Goal: Transaction & Acquisition: Purchase product/service

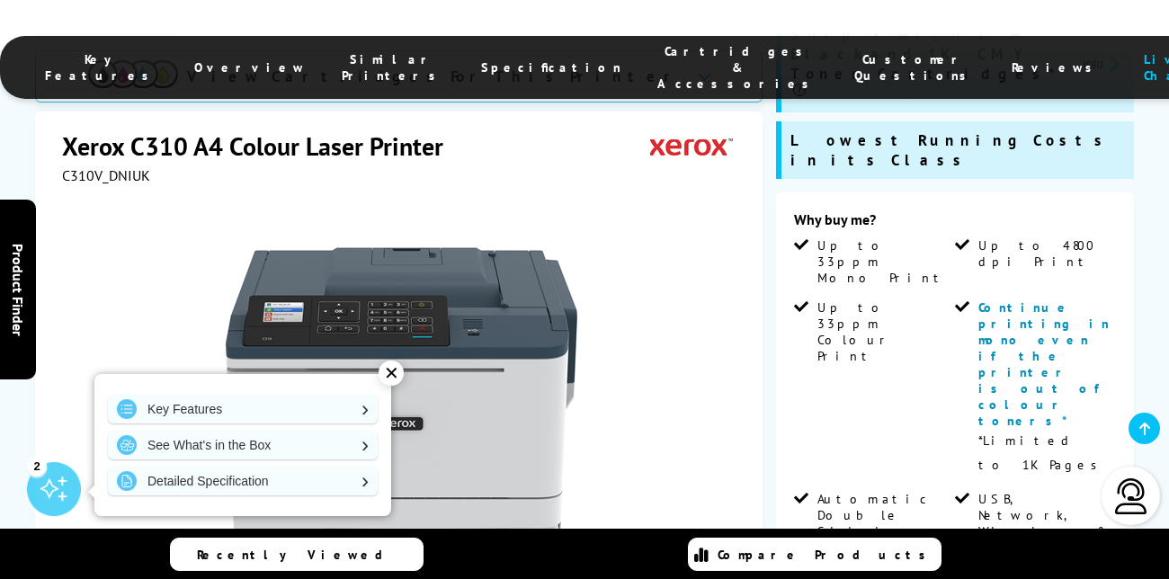
scroll to position [396, 0]
click at [1074, 297] on span "Continue printing in mono even if the printer is out of colour toners*" at bounding box center [1043, 361] width 131 height 129
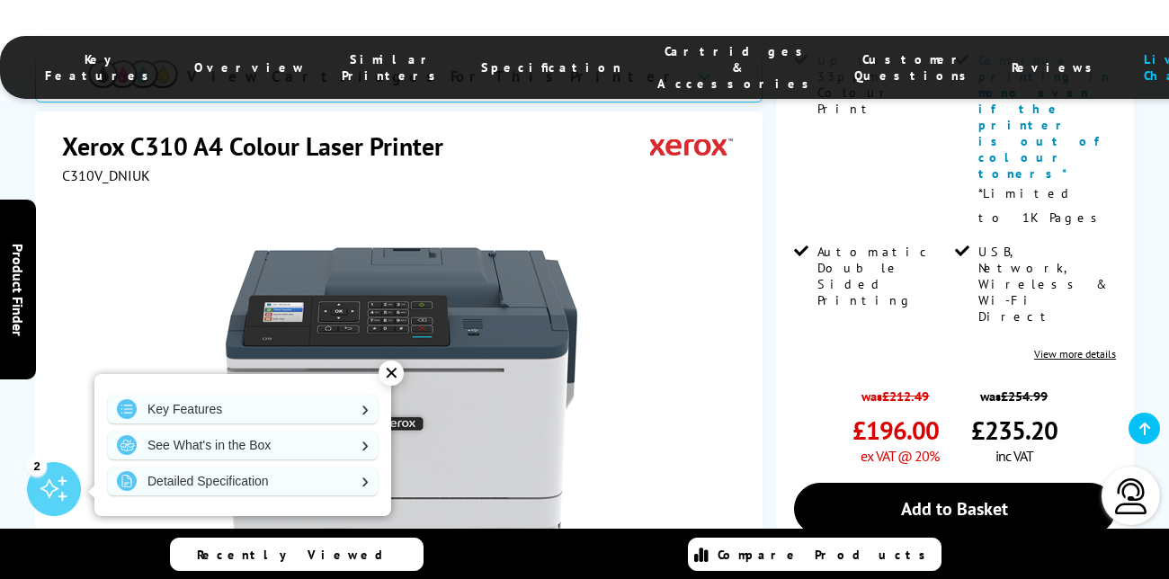
scroll to position [672, 0]
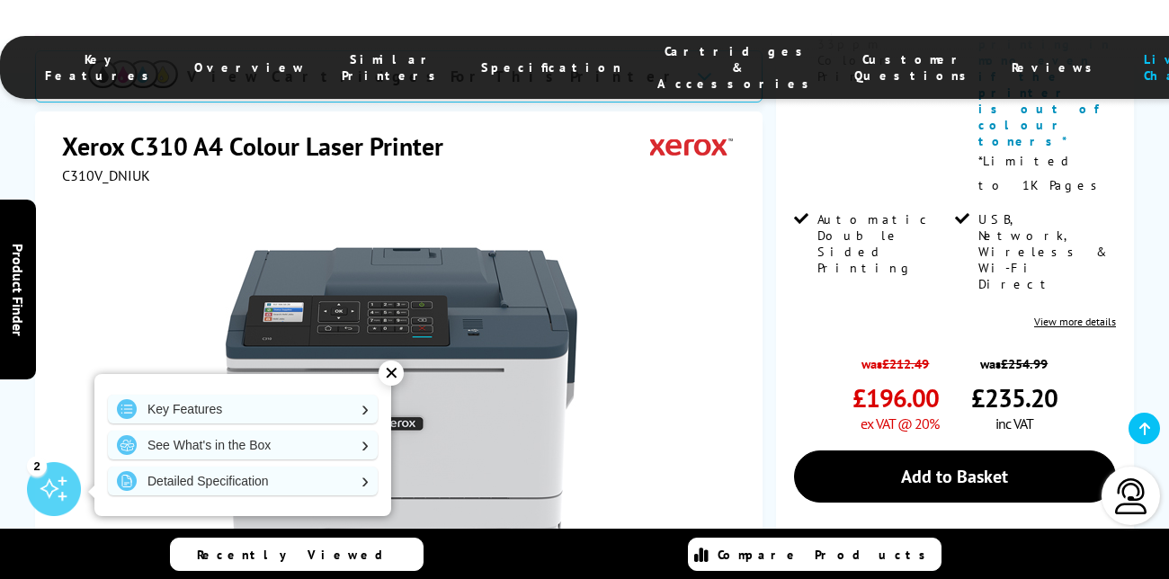
click at [387, 381] on div "✕" at bounding box center [390, 372] width 25 height 25
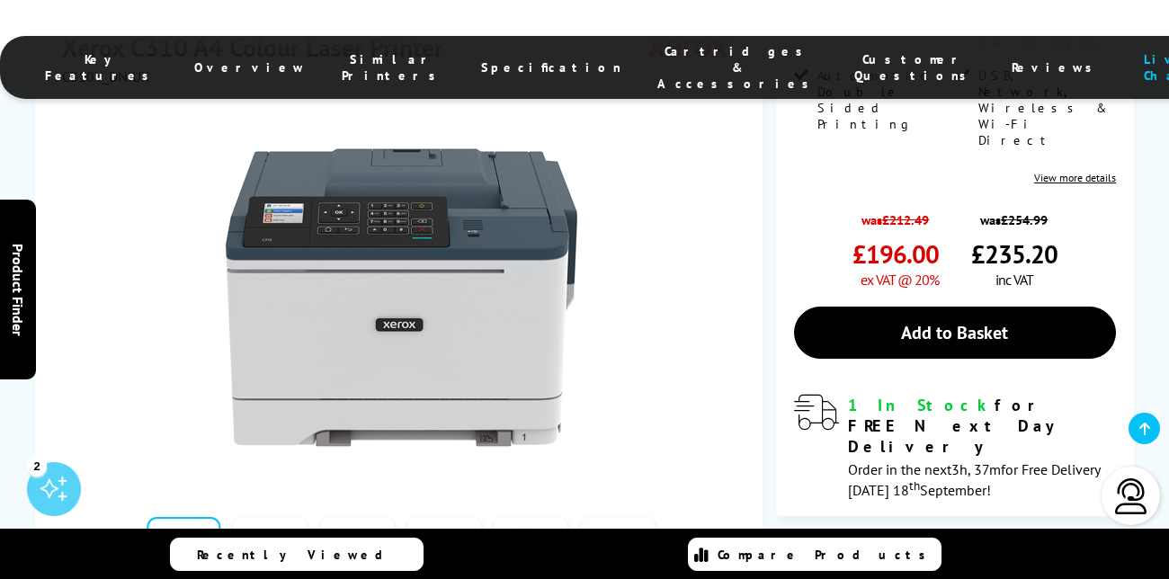
scroll to position [868, 0]
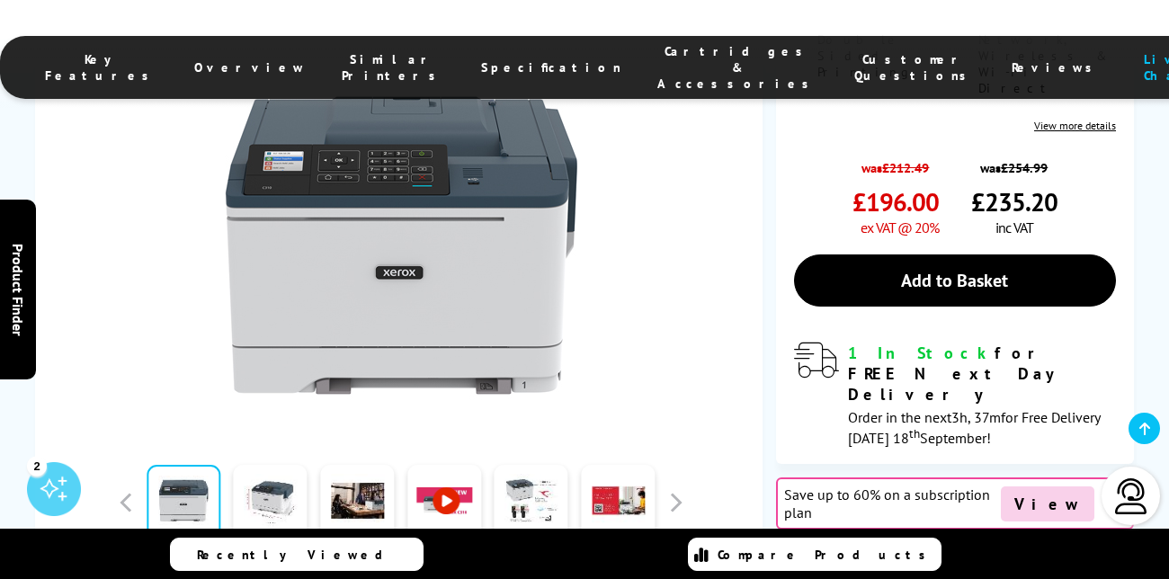
click at [963, 477] on div "Save up to 60% on a subscription plan View" at bounding box center [955, 503] width 358 height 52
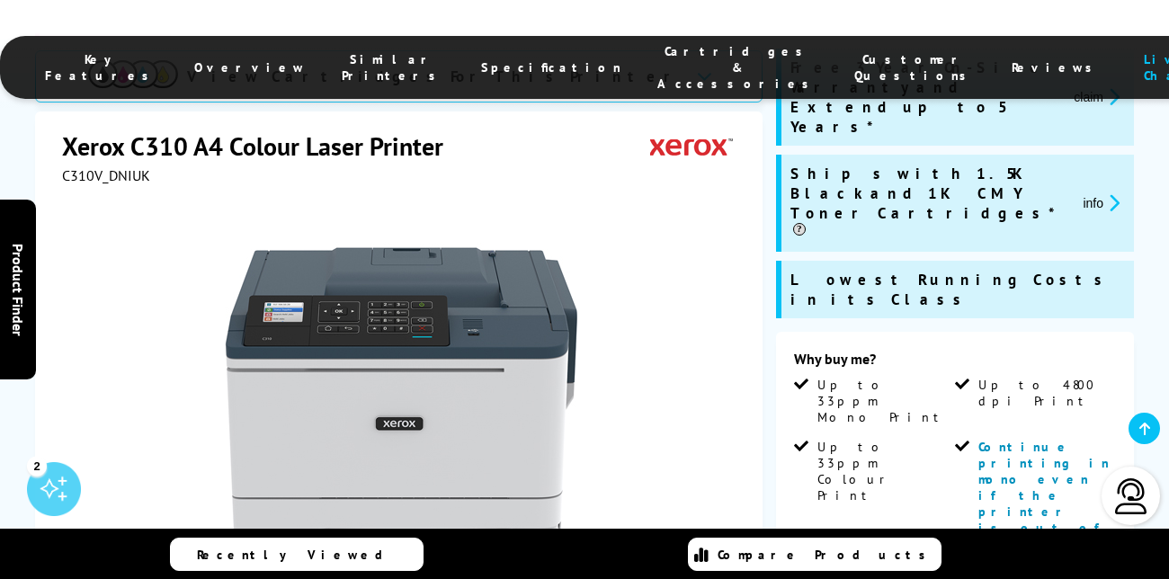
scroll to position [0, 0]
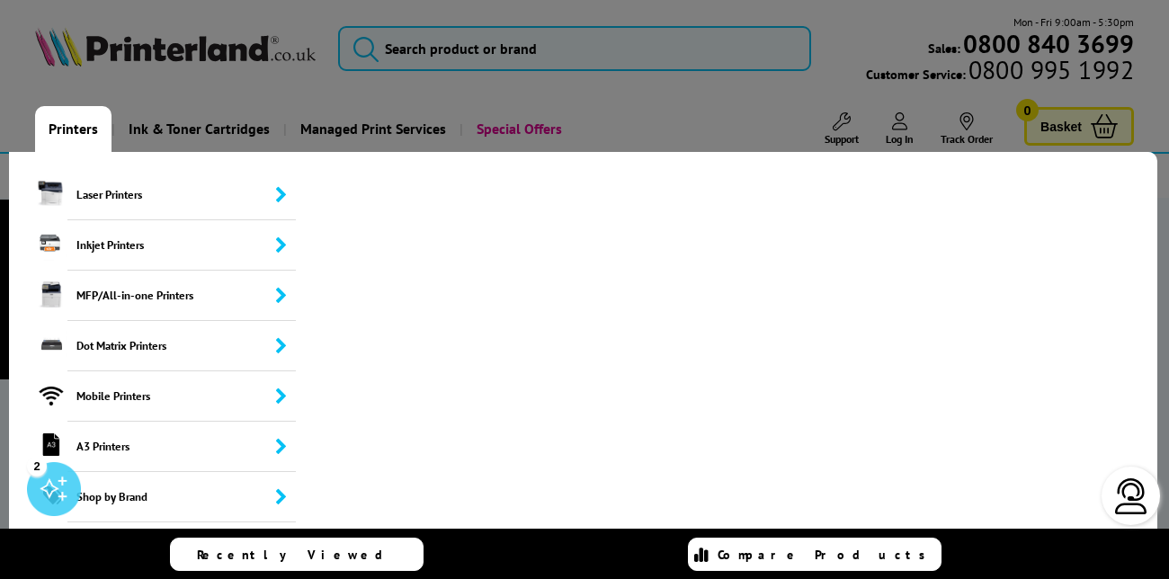
click at [74, 123] on link "Printers" at bounding box center [73, 129] width 76 height 46
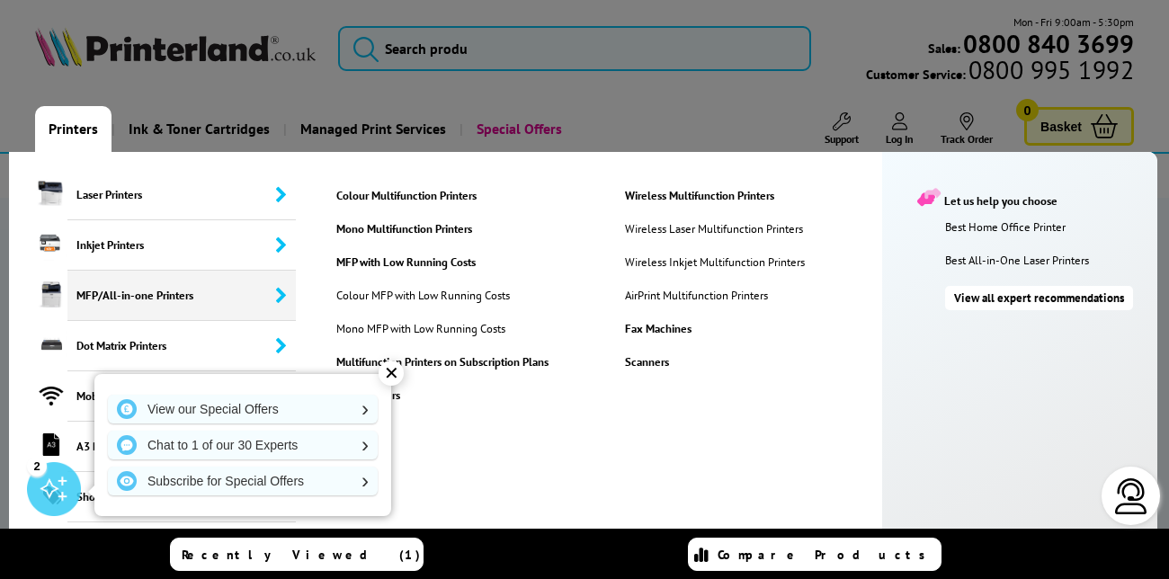
click at [146, 295] on span "MFP/All-in-one Printers" at bounding box center [181, 296] width 228 height 50
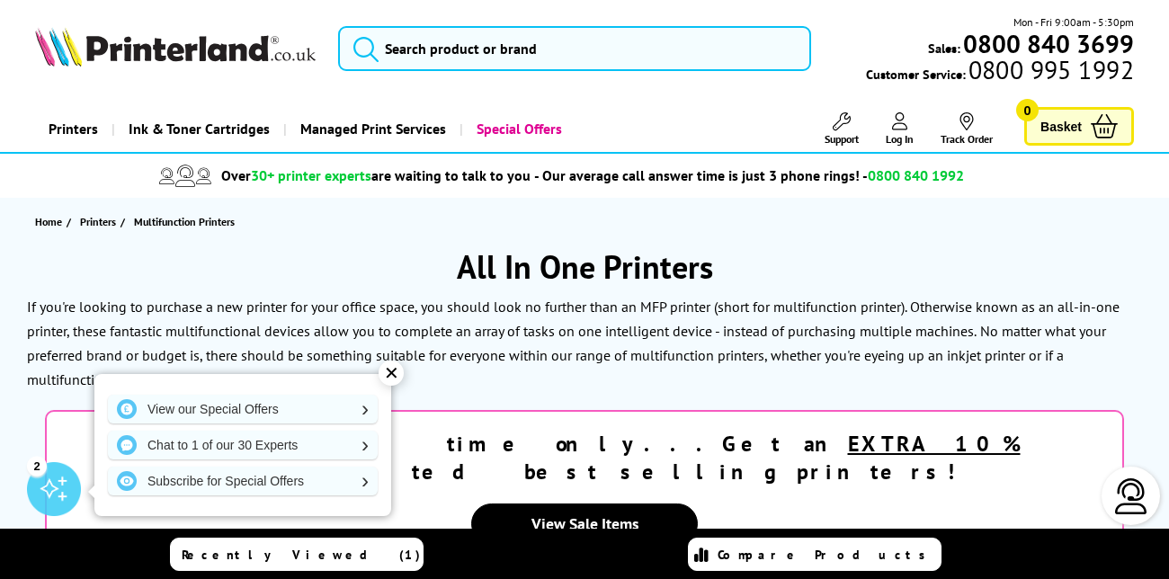
click at [395, 370] on div "✕" at bounding box center [390, 372] width 25 height 25
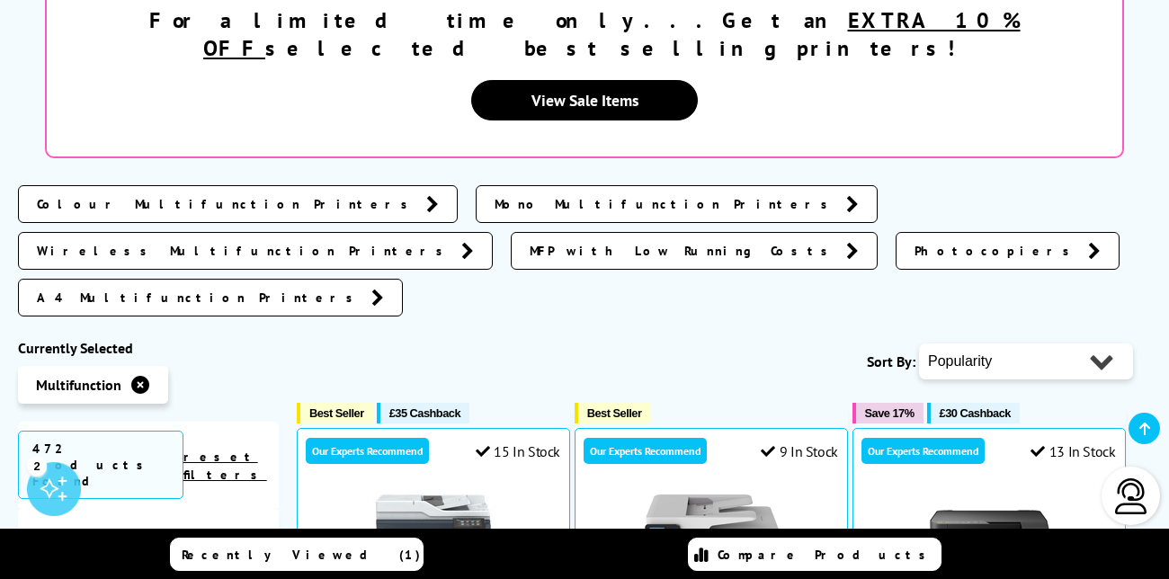
scroll to position [415, 0]
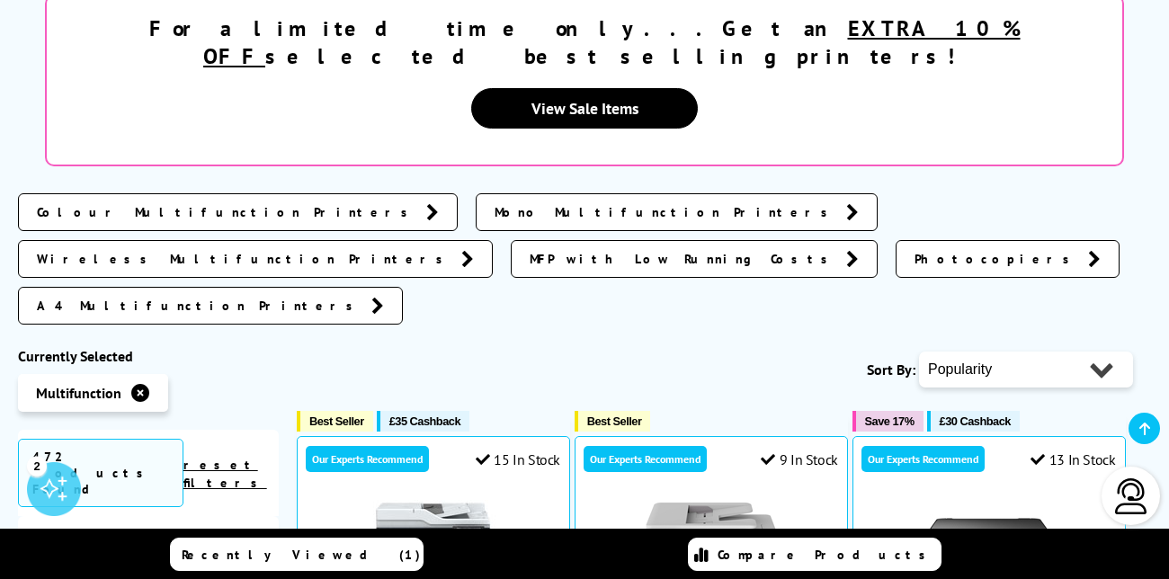
click at [1019, 351] on select "Popularity Rating Price - Low to High Price - High to Low Running Costs - Low t…" at bounding box center [1026, 369] width 214 height 36
select select "Price Ascending"
click at [919, 351] on select "Popularity Rating Price - Low to High Price - High to Low Running Costs - Low t…" at bounding box center [1026, 369] width 214 height 36
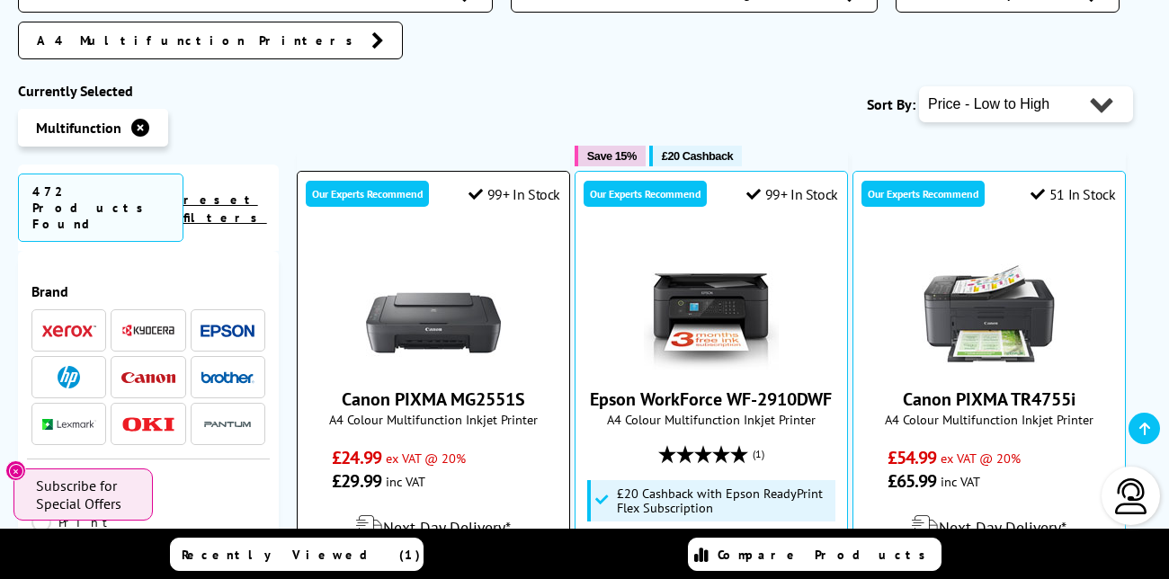
scroll to position [681, 0]
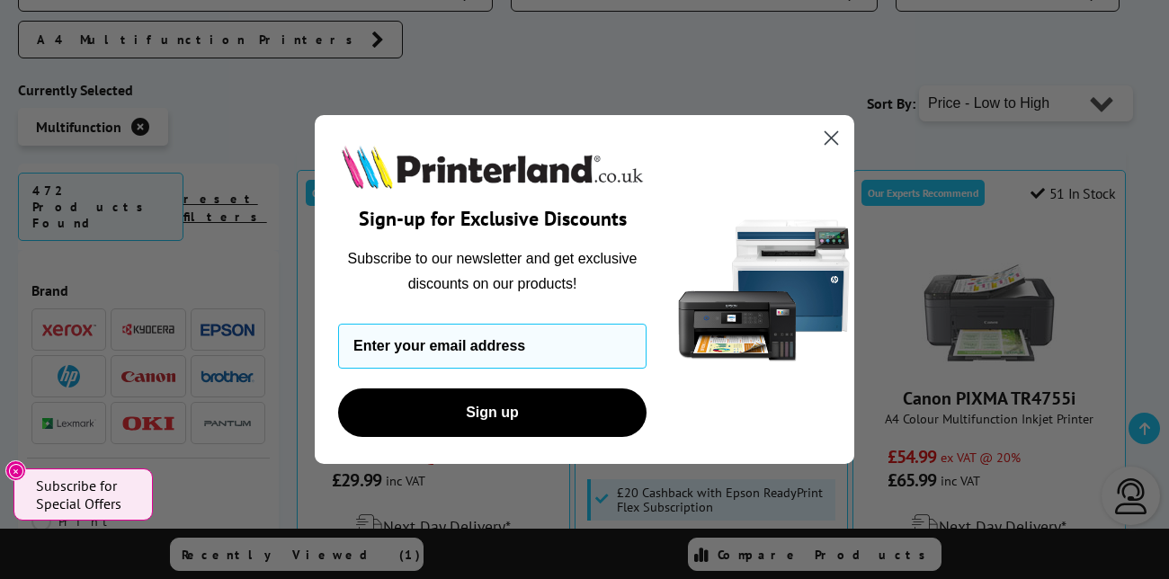
click at [830, 140] on circle "Close dialog" at bounding box center [831, 138] width 30 height 30
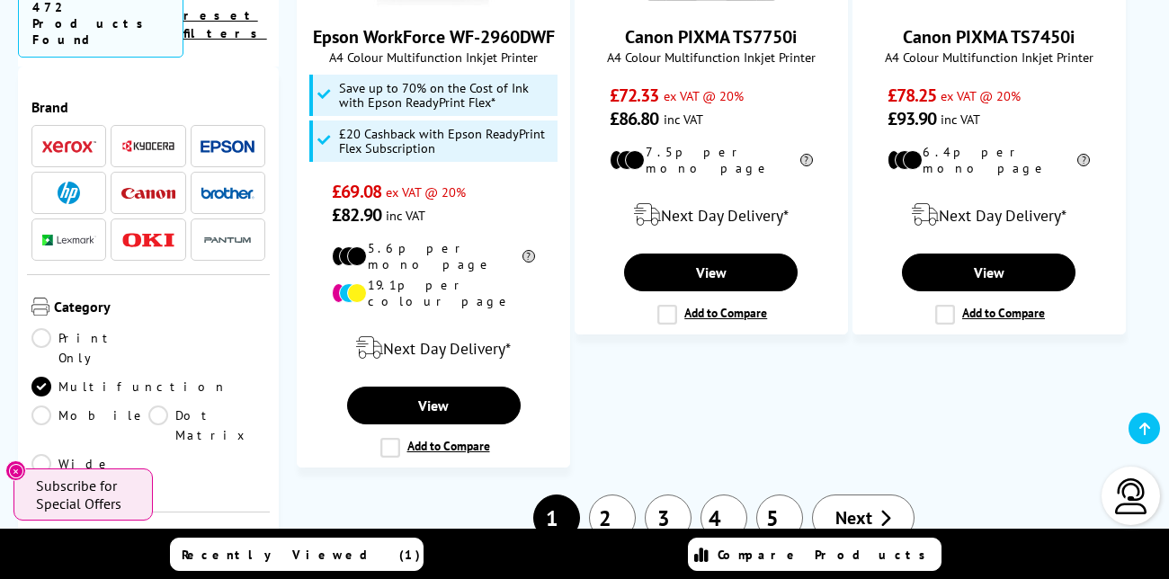
scroll to position [3126, 0]
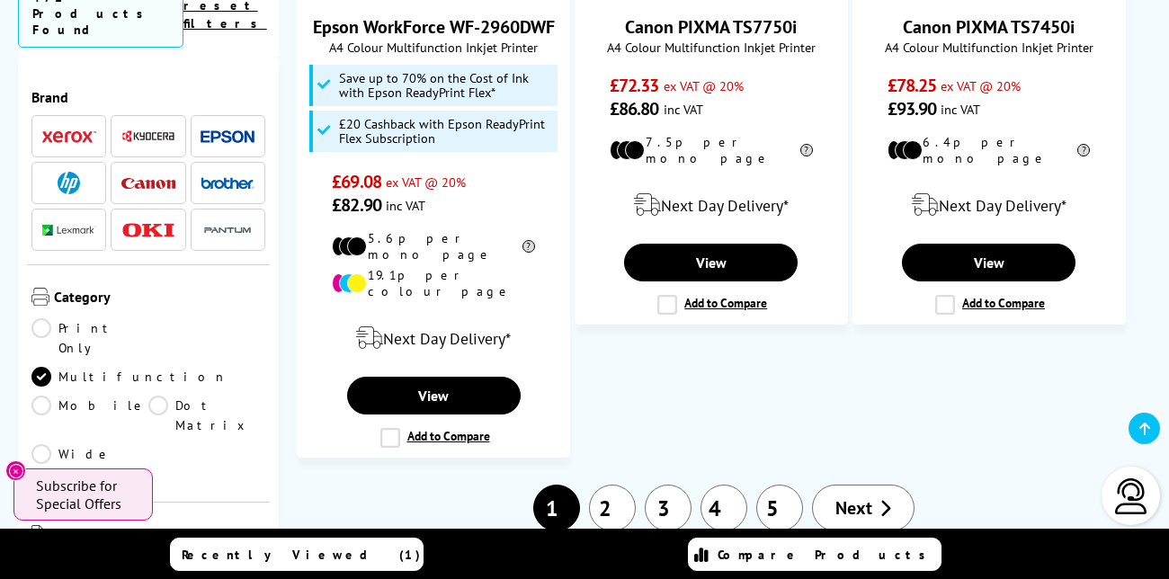
click at [609, 485] on link "2" at bounding box center [612, 508] width 47 height 47
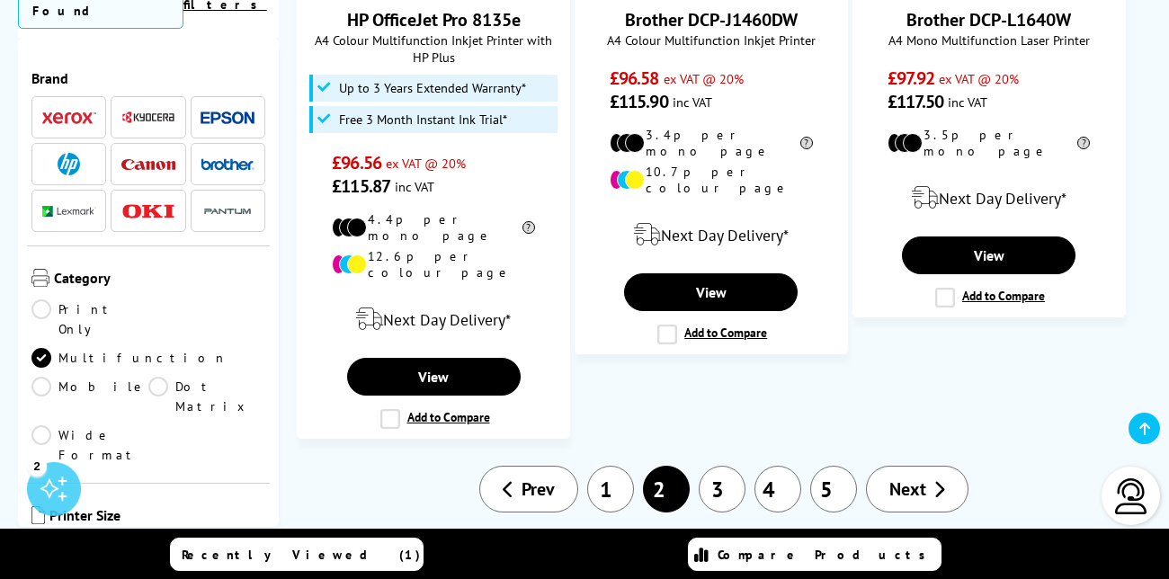
scroll to position [3181, 0]
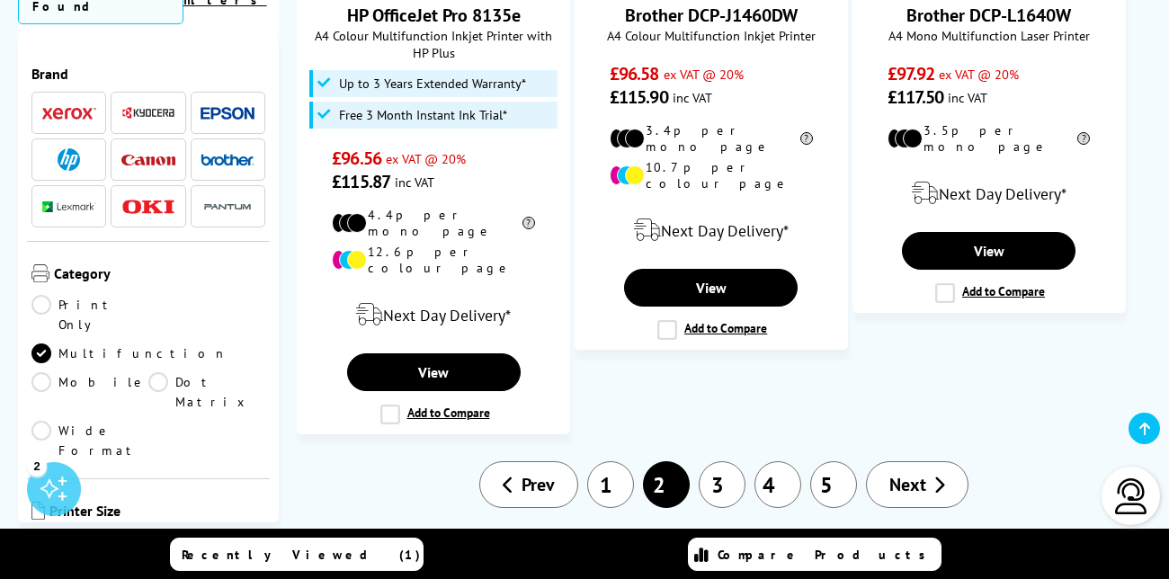
click at [727, 461] on link "3" at bounding box center [721, 484] width 47 height 47
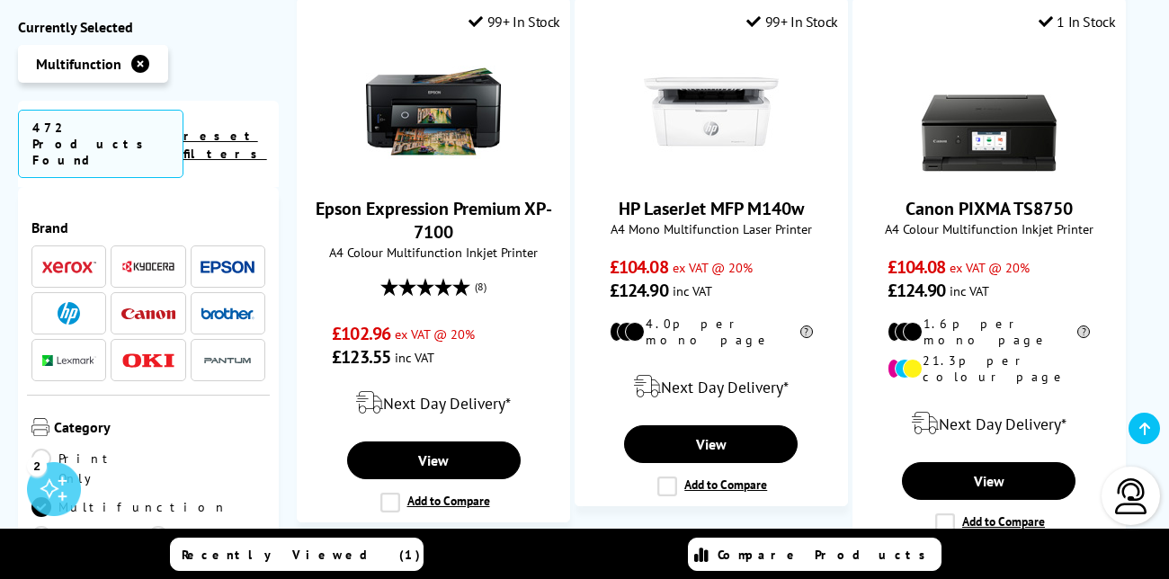
scroll to position [2305, 0]
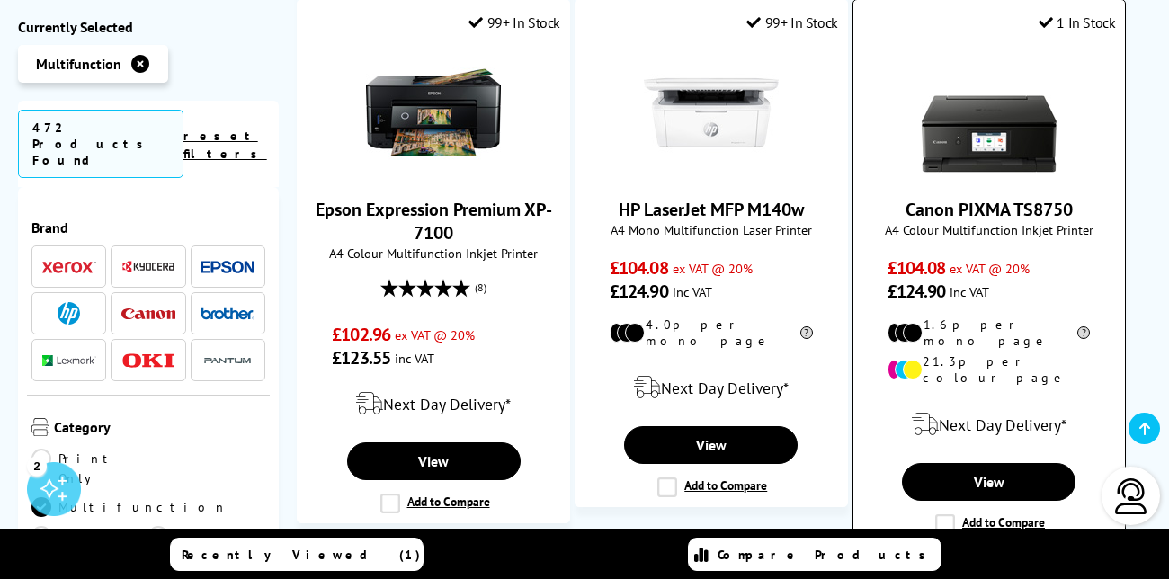
drag, startPoint x: 1074, startPoint y: 55, endPoint x: 913, endPoint y: 58, distance: 161.0
click at [913, 198] on span "Canon PIXMA TS8750" at bounding box center [989, 209] width 245 height 23
click at [1031, 463] on link "View" at bounding box center [988, 482] width 173 height 38
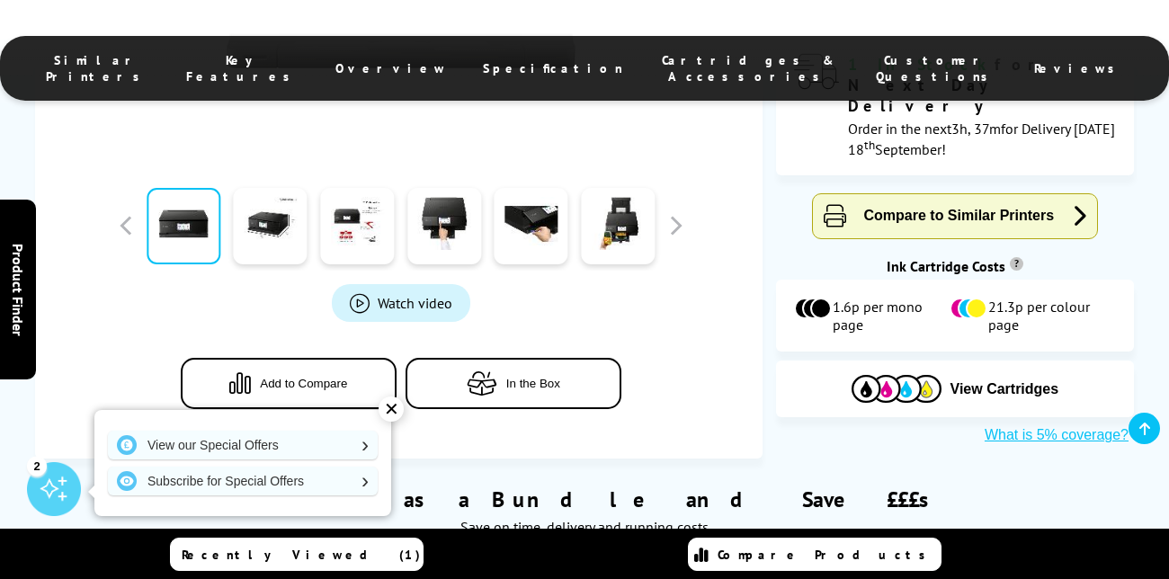
scroll to position [716, 0]
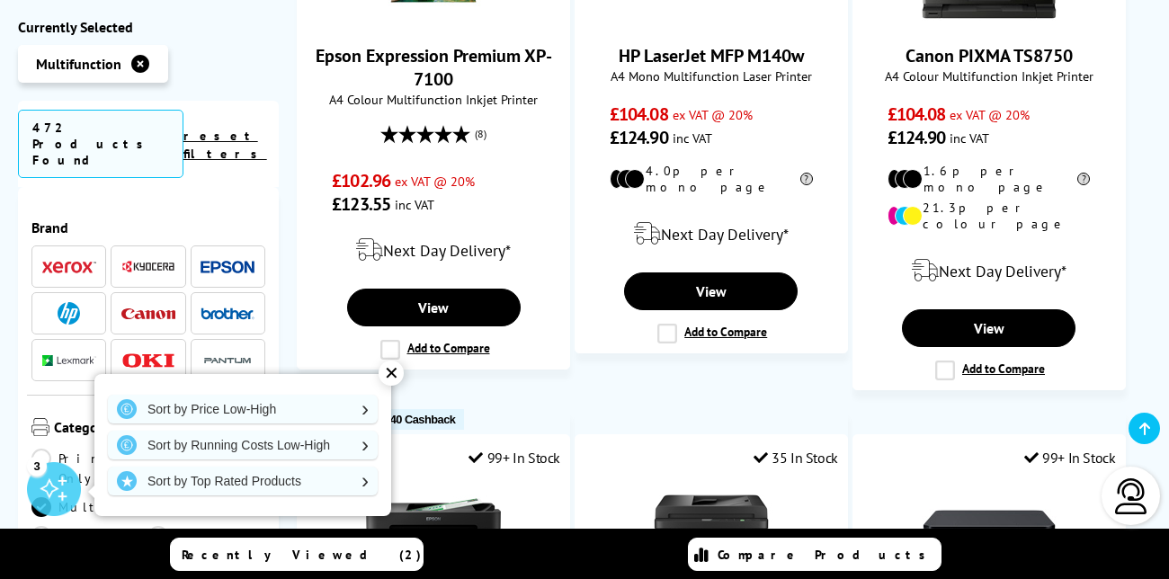
scroll to position [2467, 0]
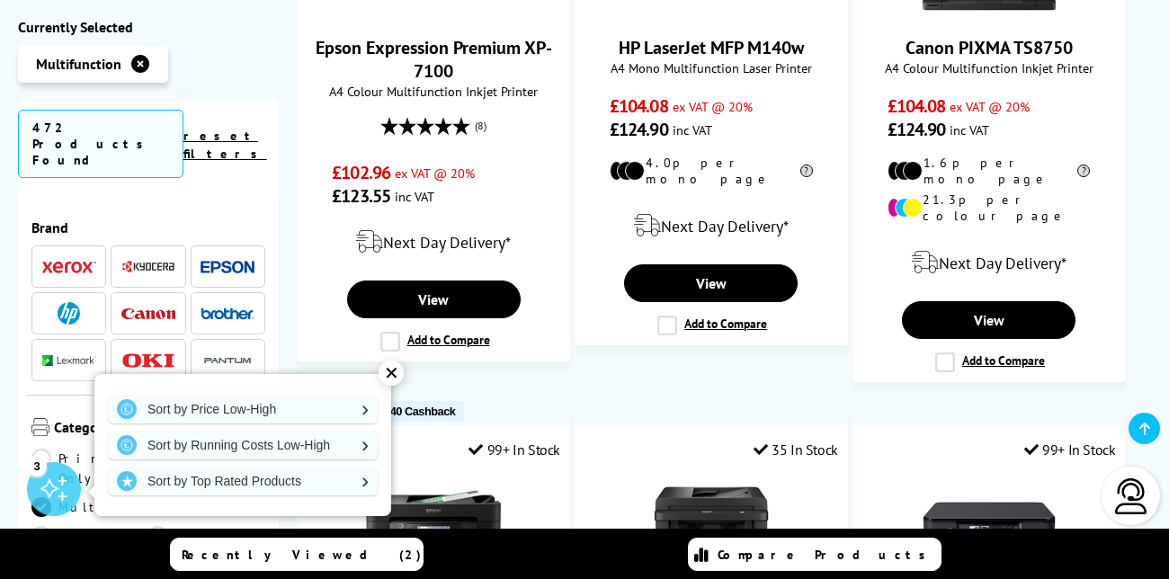
click at [388, 373] on div "✕" at bounding box center [390, 372] width 25 height 25
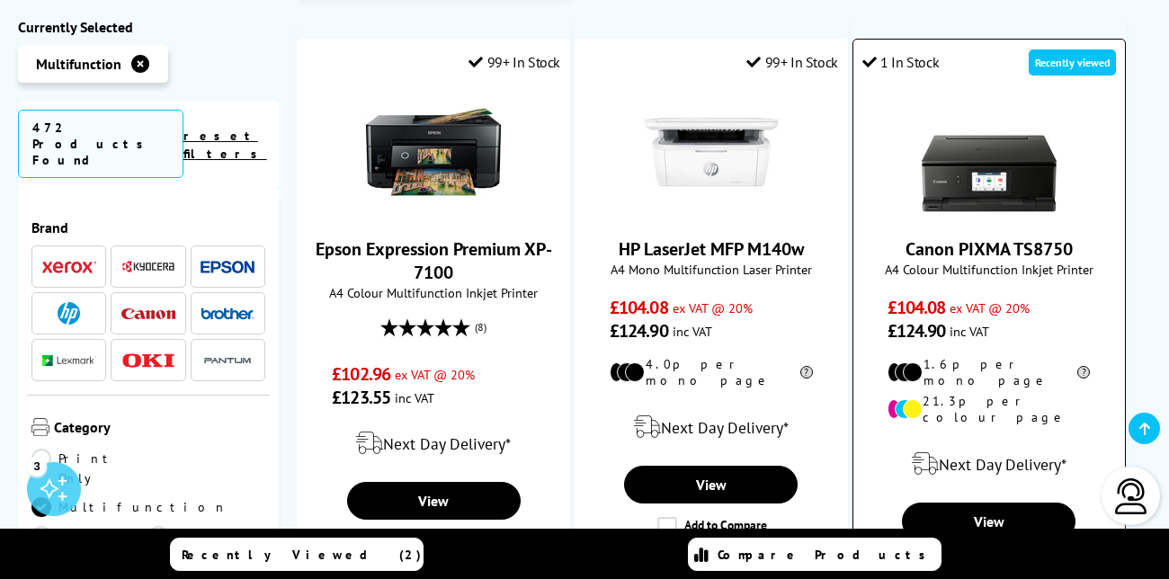
scroll to position [2278, 0]
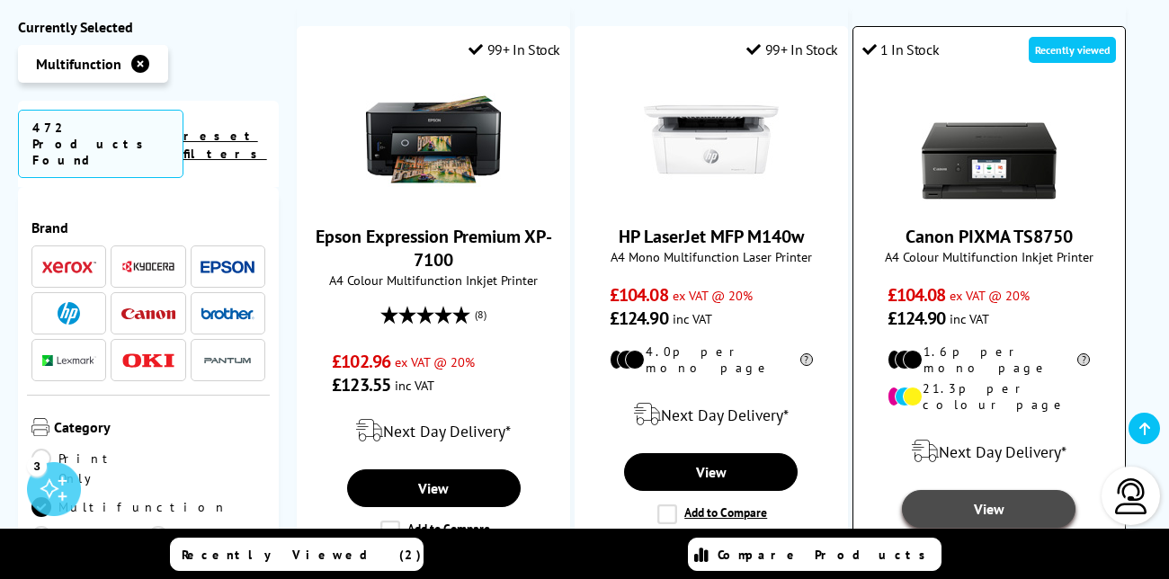
click at [992, 490] on link "View" at bounding box center [988, 509] width 173 height 38
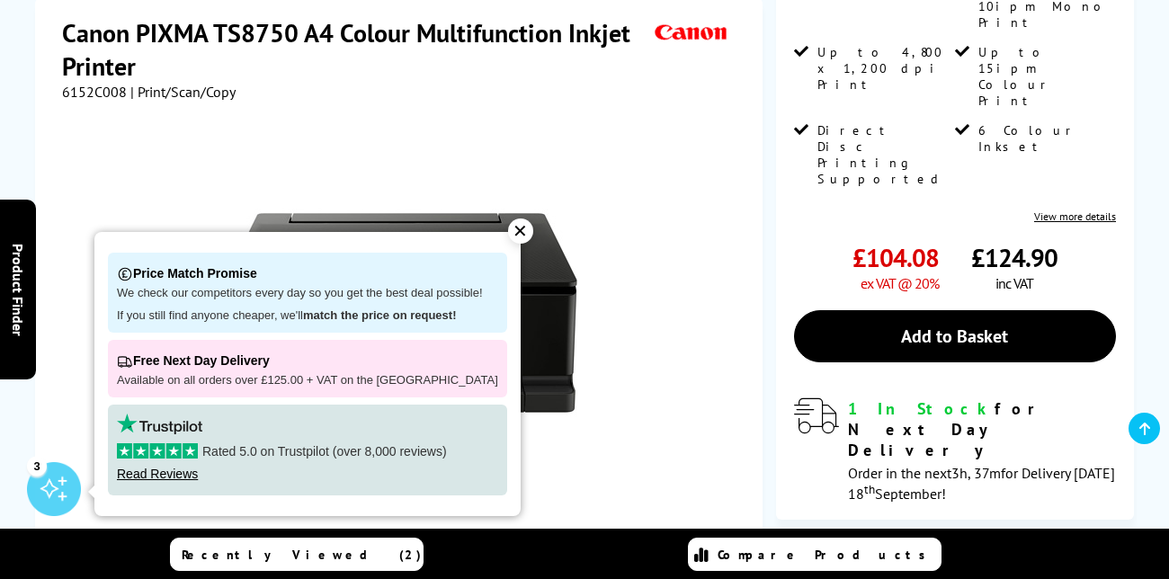
scroll to position [278, 0]
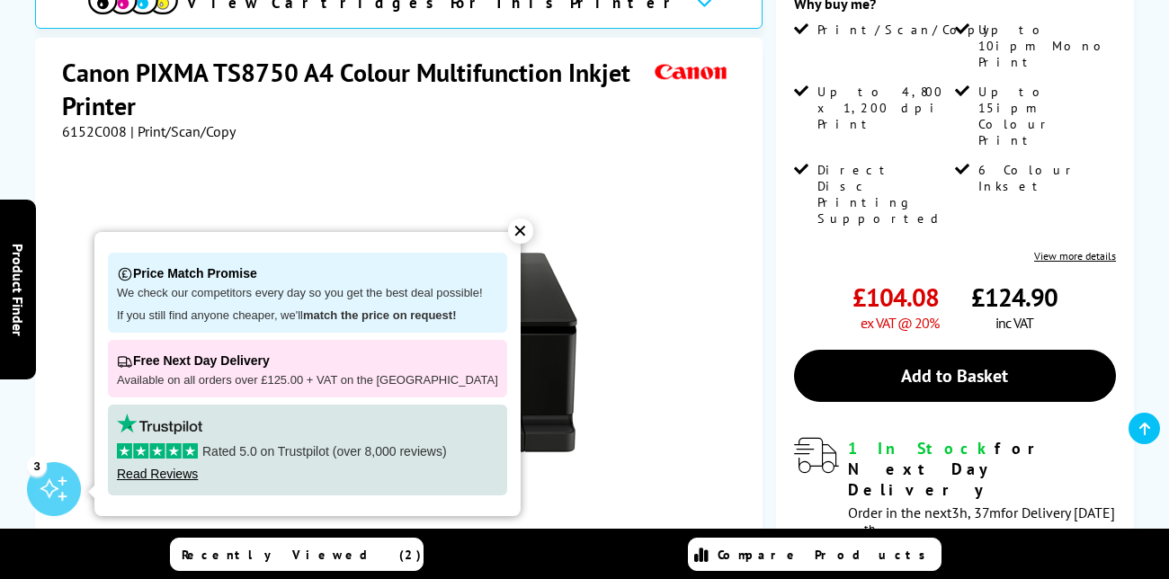
click at [508, 231] on div "✕" at bounding box center [520, 230] width 25 height 25
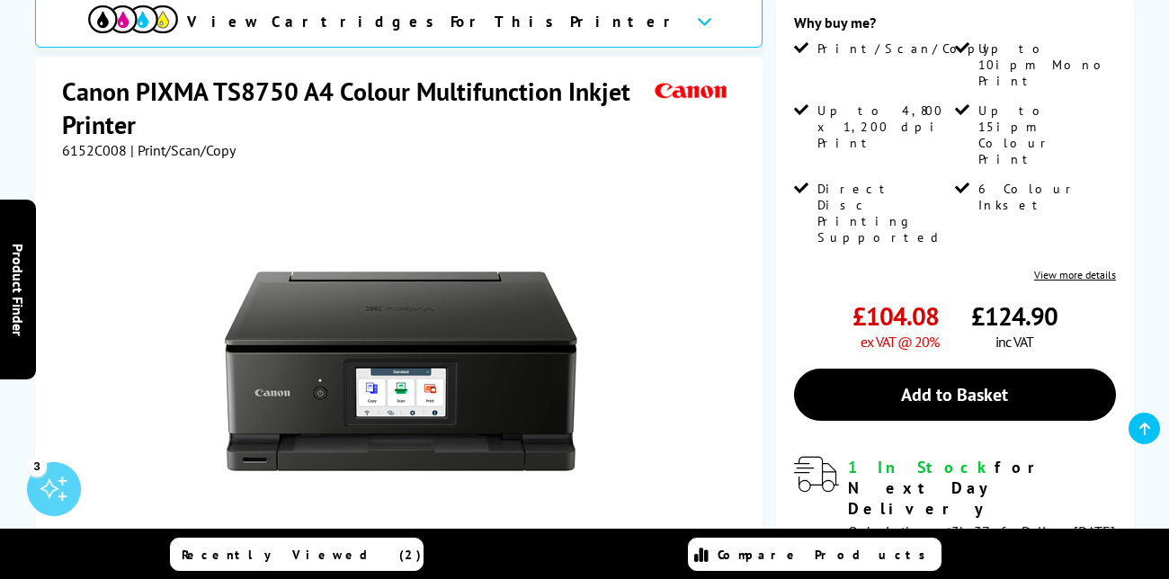
scroll to position [261, 0]
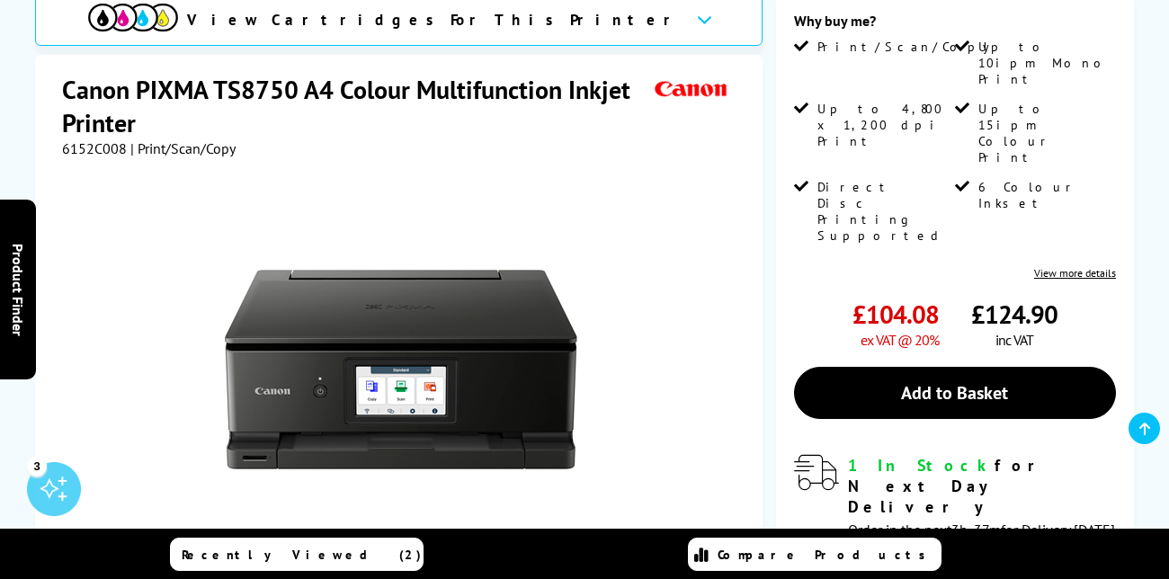
click at [1036, 50] on span "Up to 10ipm Mono Print" at bounding box center [1045, 63] width 135 height 49
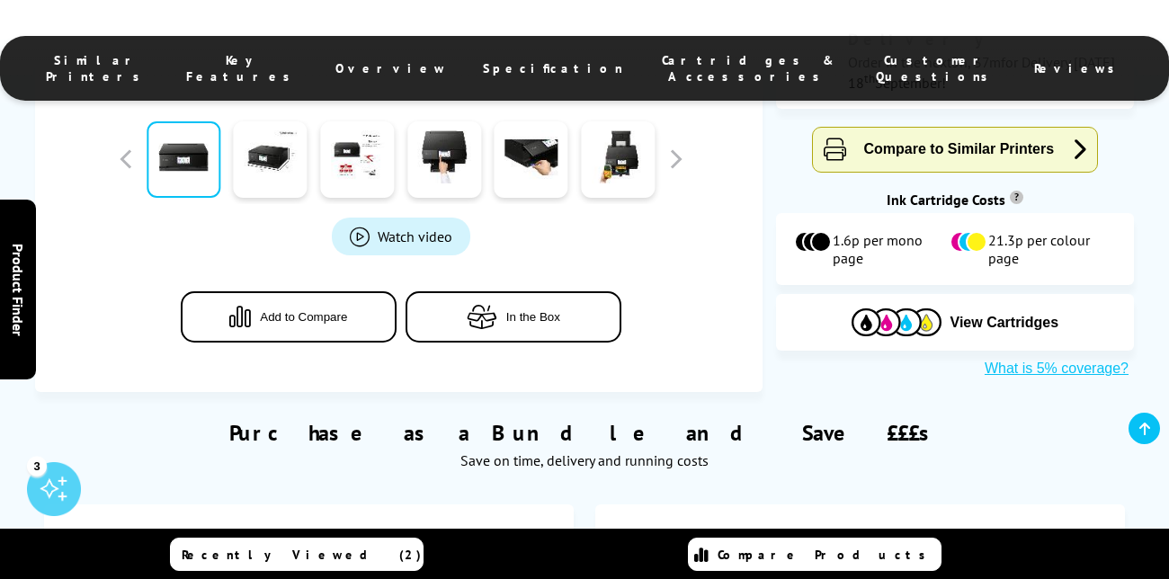
scroll to position [730, 0]
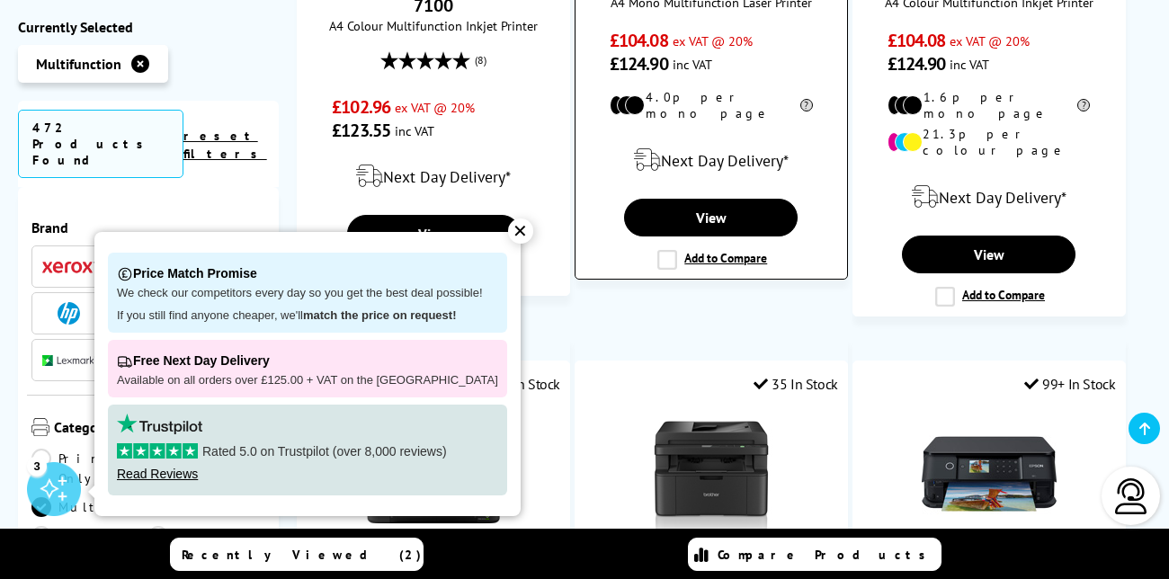
scroll to position [2773, 0]
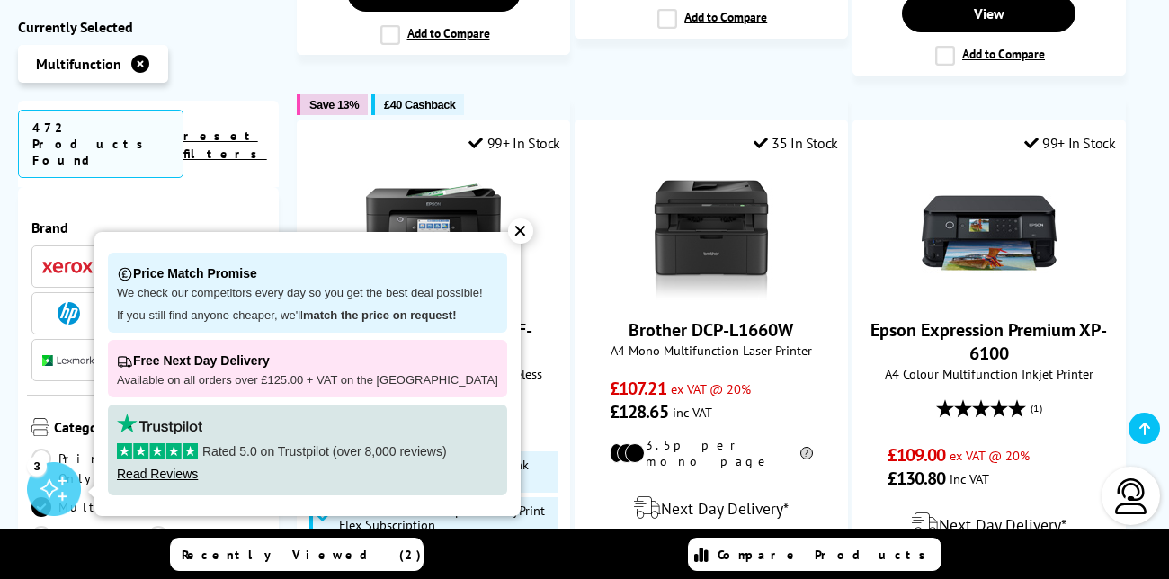
click at [508, 235] on div "✕" at bounding box center [520, 230] width 25 height 25
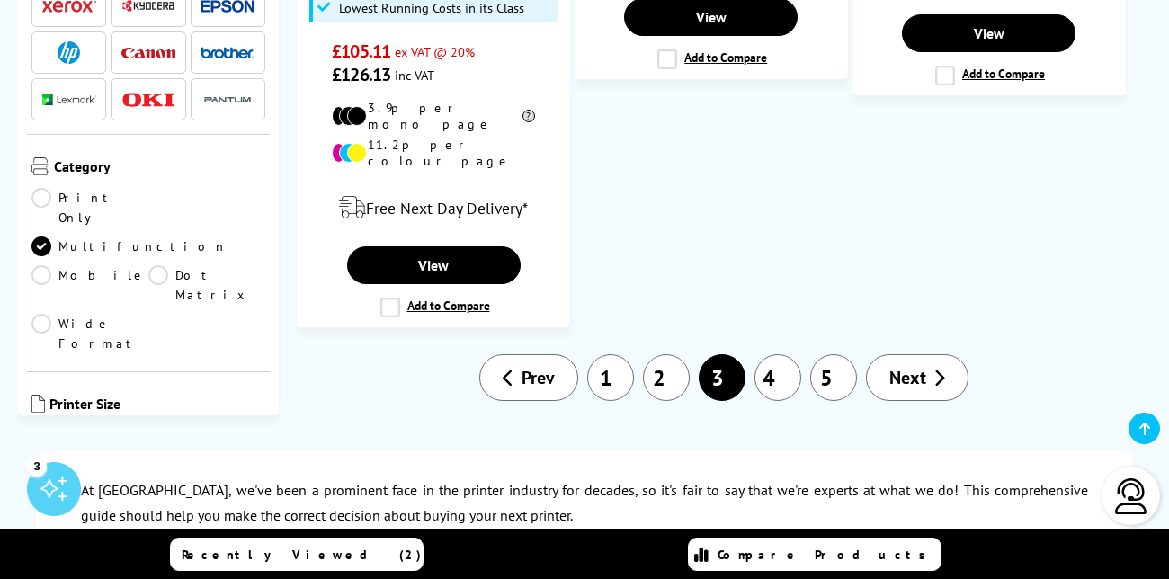
scroll to position [3299, 0]
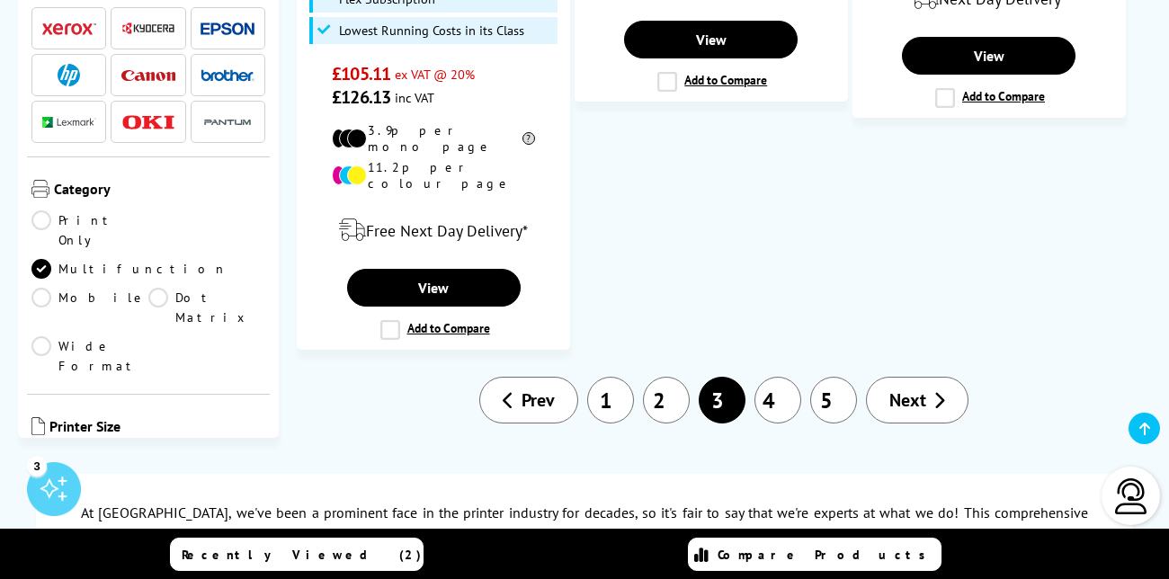
click at [777, 377] on link "4" at bounding box center [777, 400] width 47 height 47
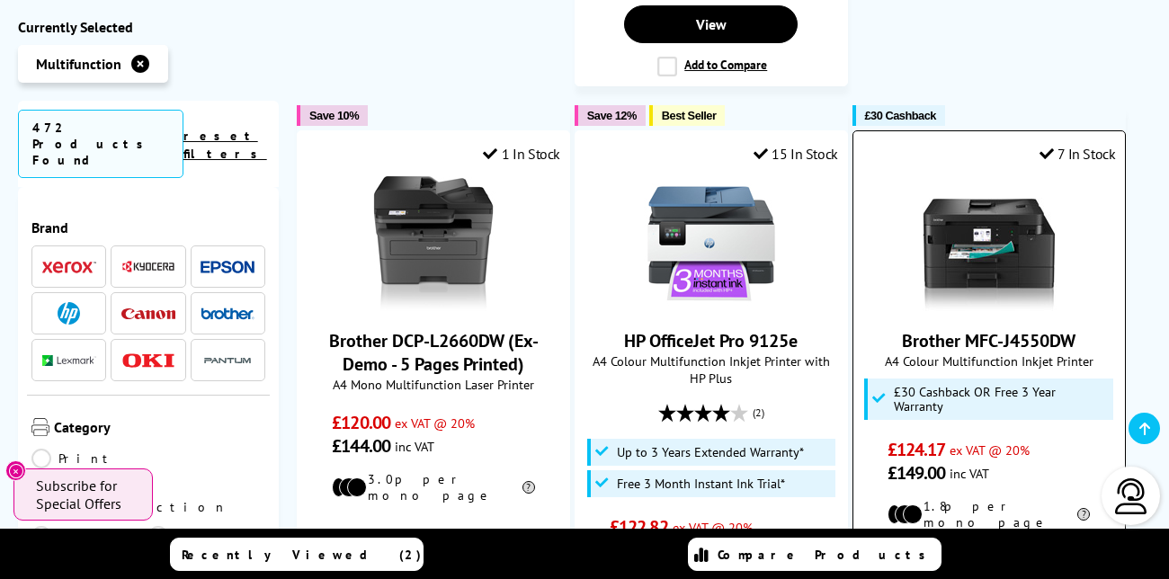
scroll to position [2151, 0]
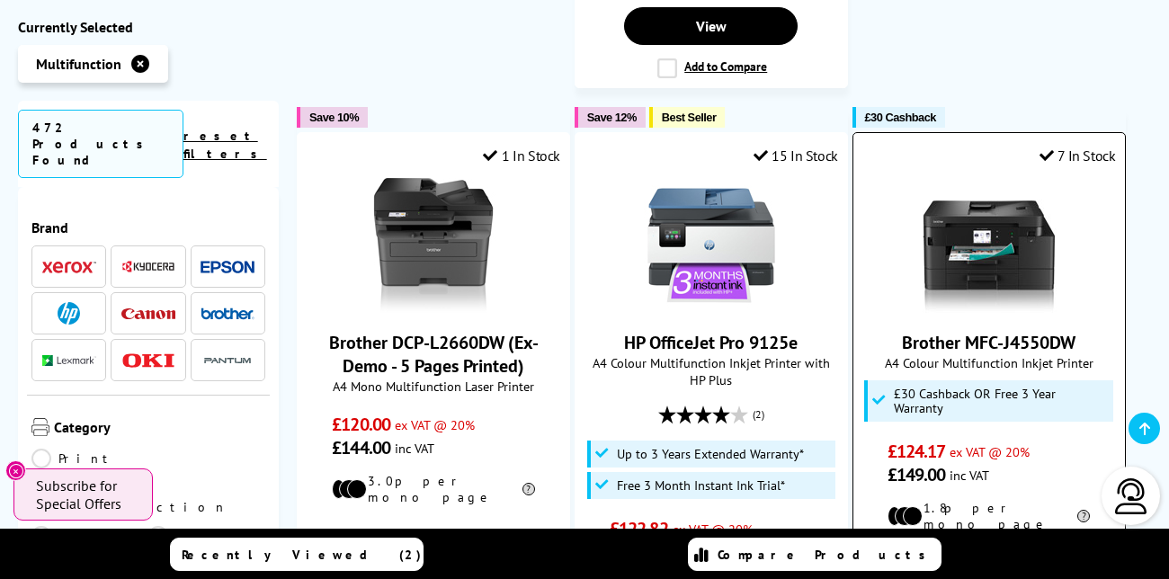
click at [983, 331] on link "Brother MFC-J4550DW" at bounding box center [988, 342] width 173 height 23
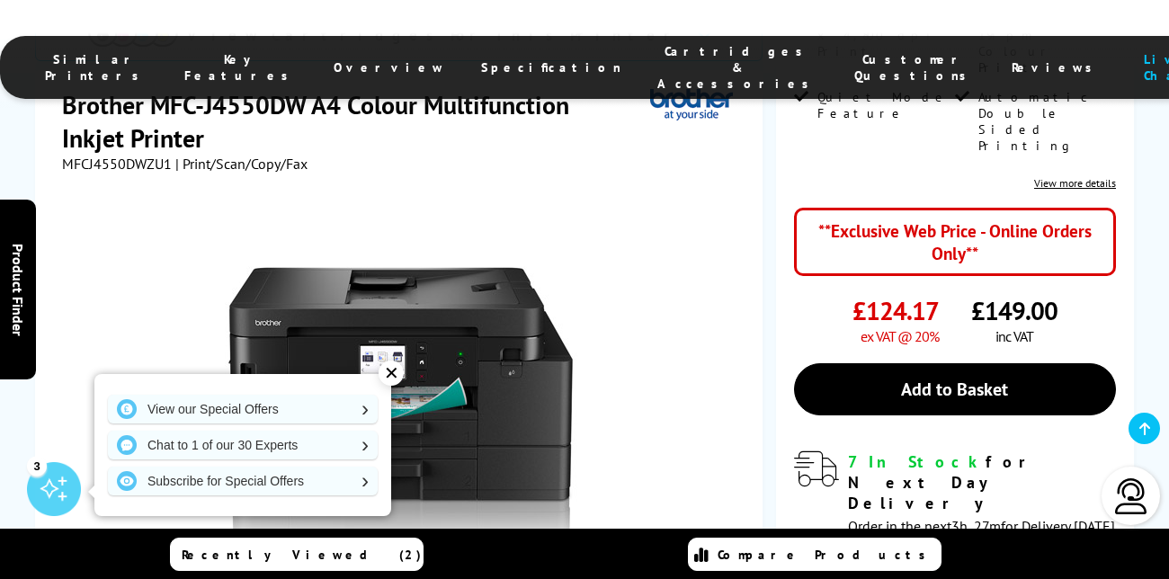
scroll to position [442, 0]
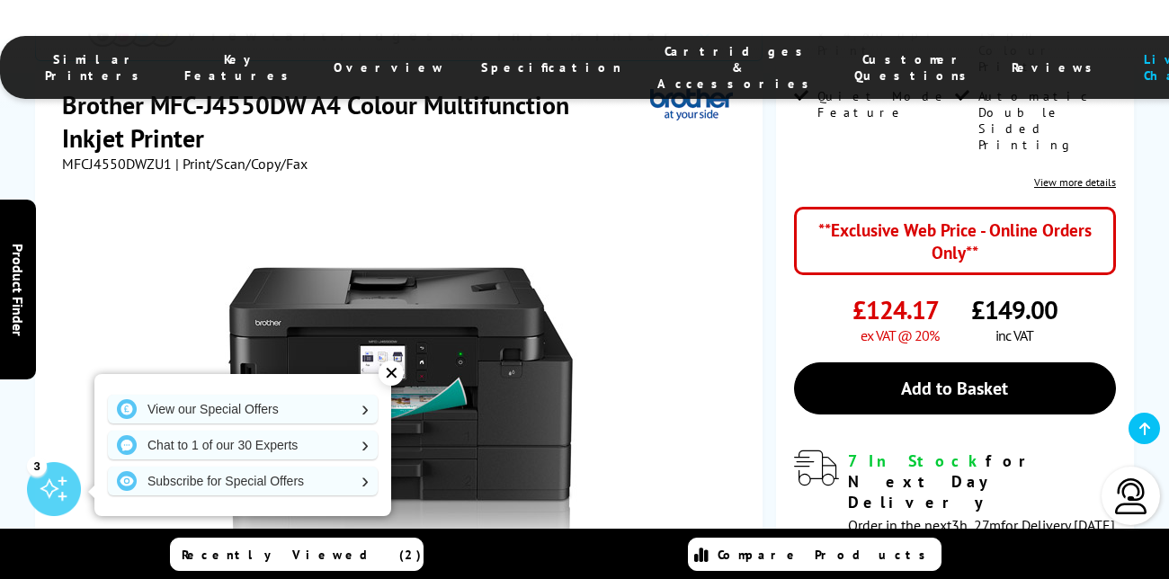
click at [393, 375] on div "✕" at bounding box center [390, 372] width 25 height 25
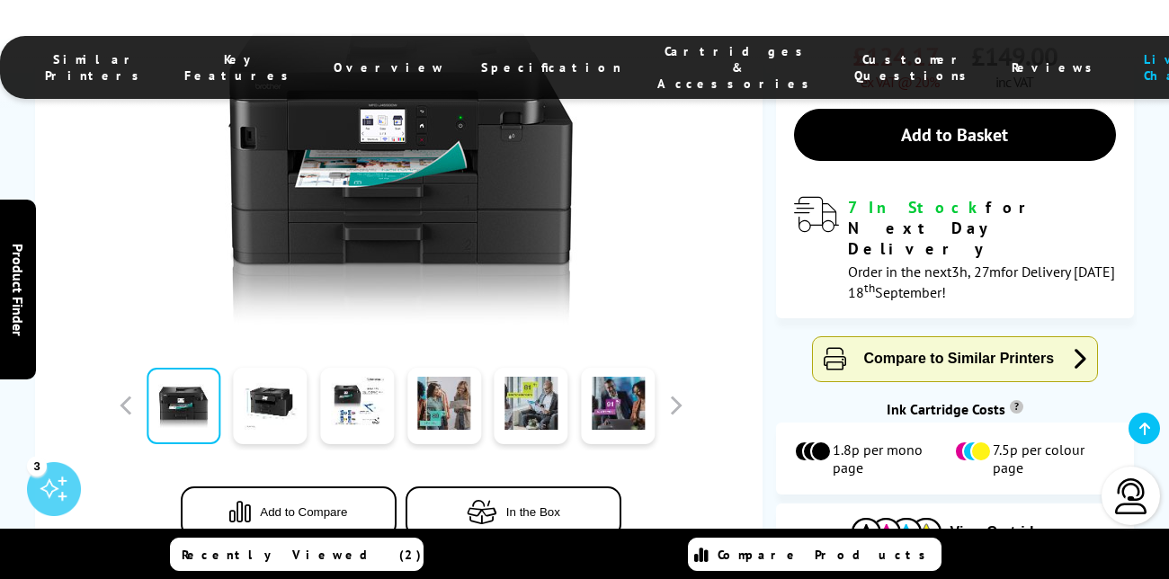
scroll to position [699, 0]
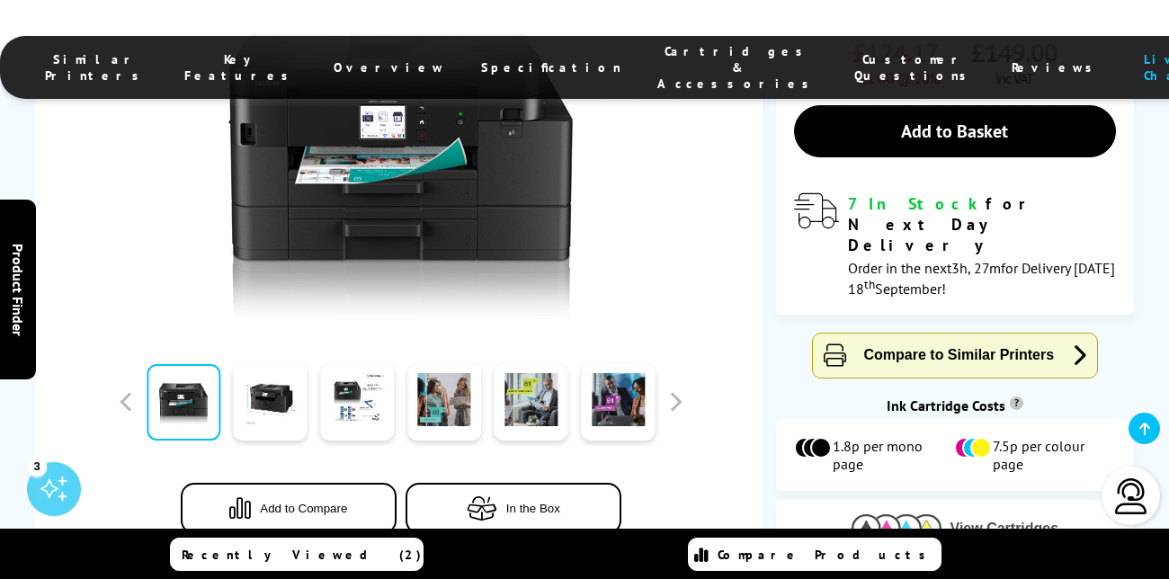
click at [1006, 520] on span "View Cartridges" at bounding box center [1004, 528] width 109 height 16
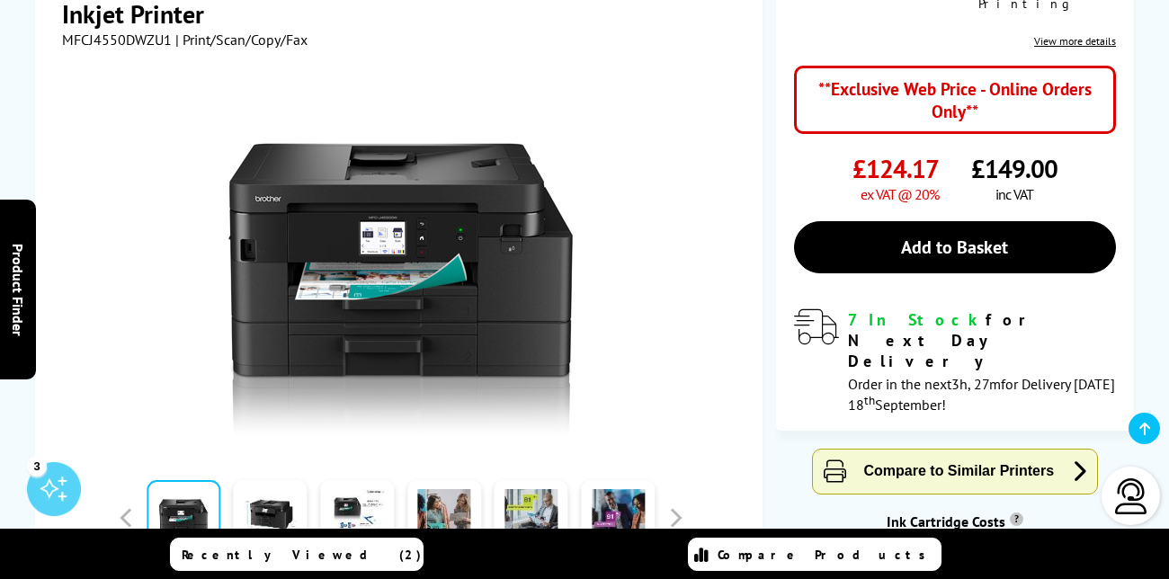
scroll to position [0, 0]
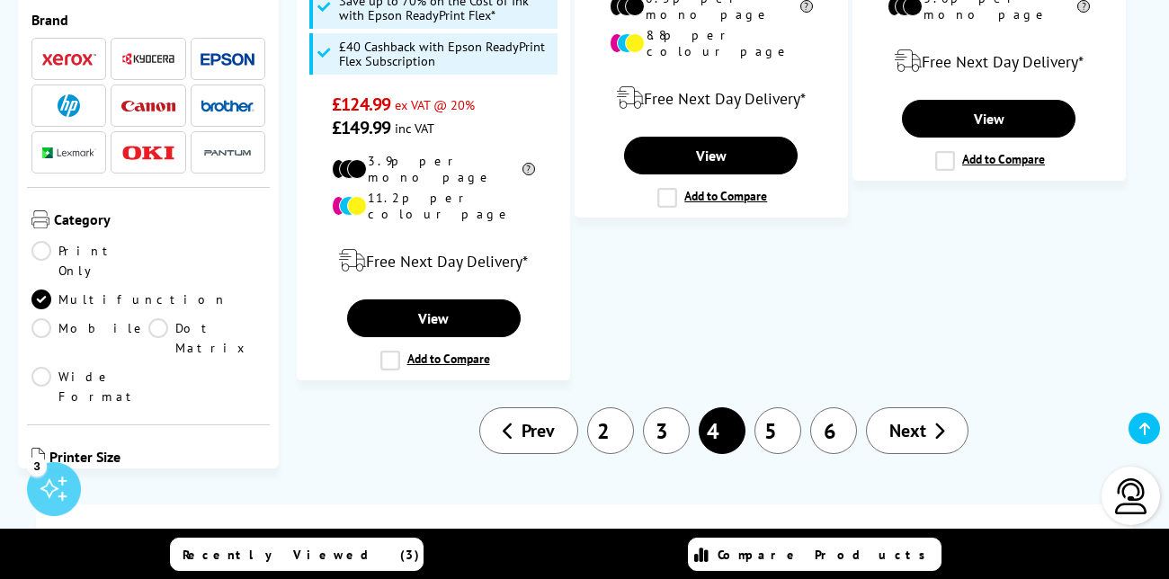
scroll to position [3328, 0]
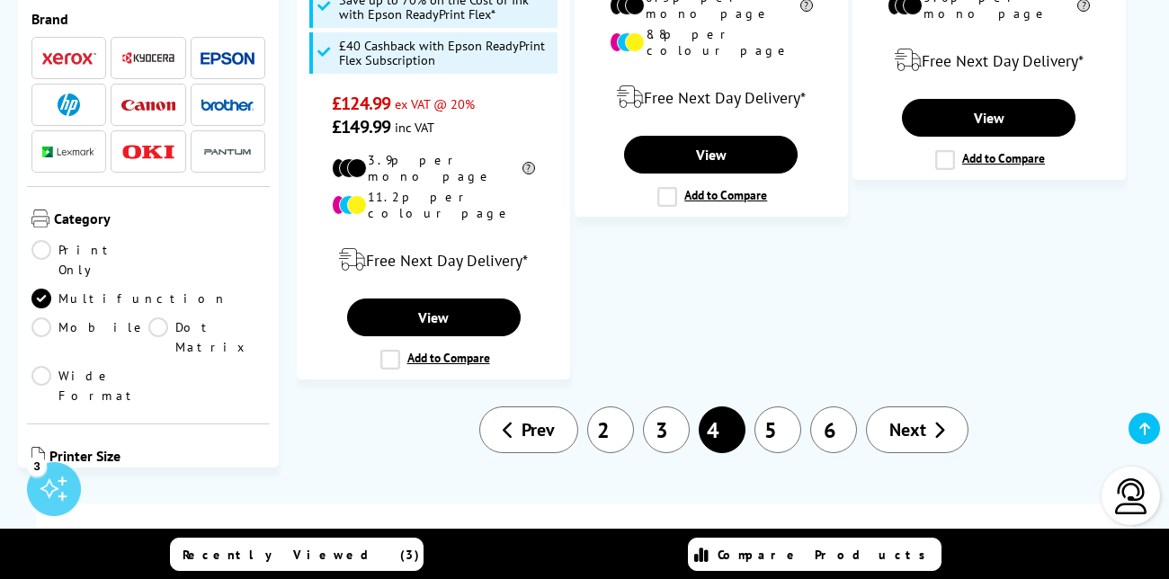
click at [770, 406] on link "5" at bounding box center [777, 429] width 47 height 47
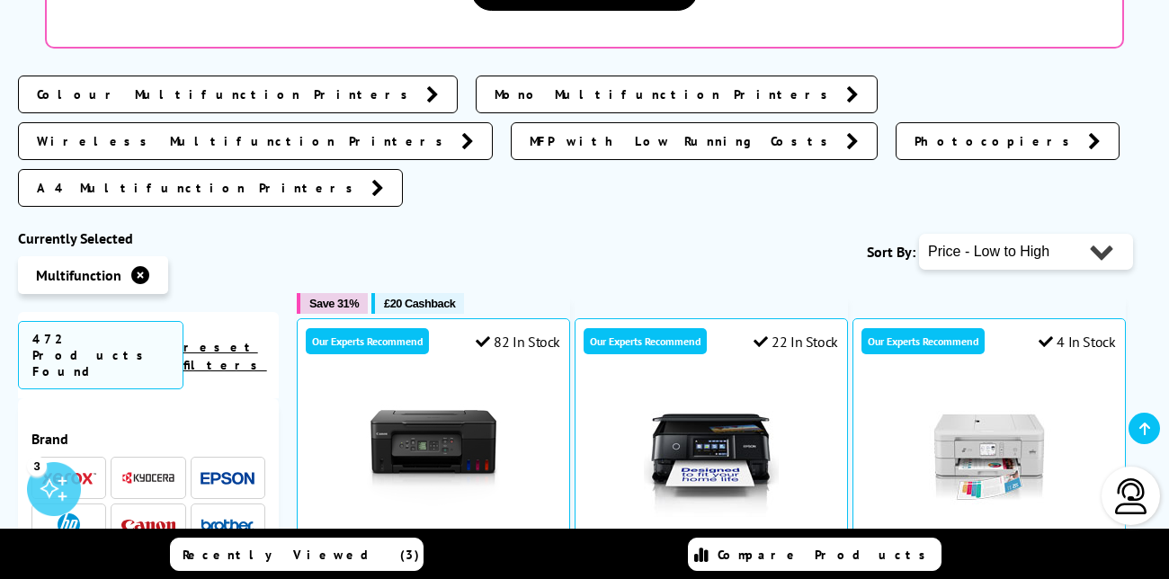
scroll to position [537, 0]
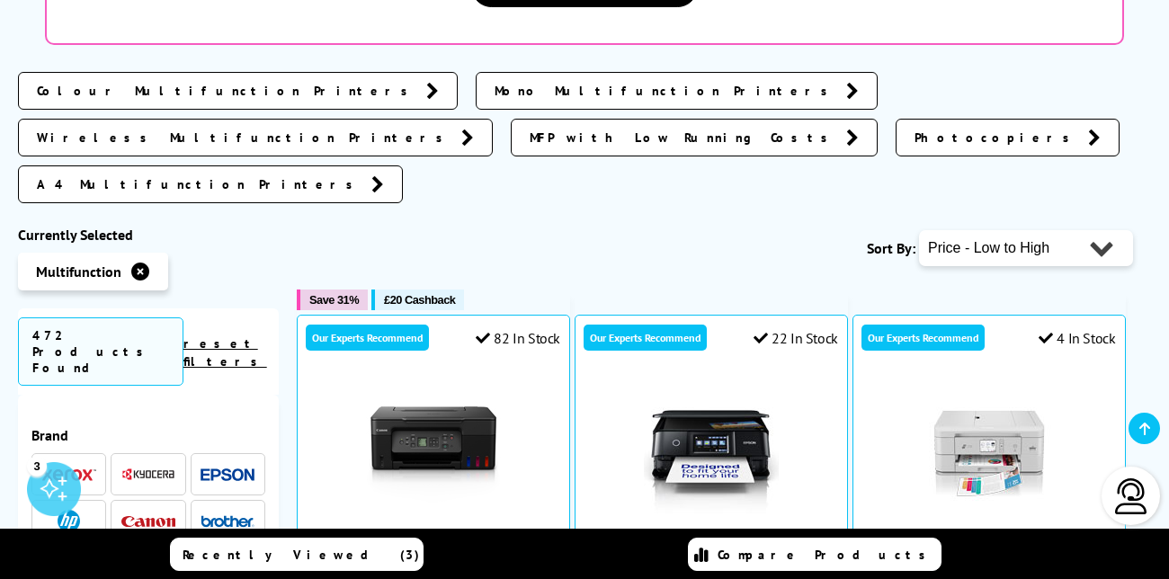
click at [1104, 230] on select "Popularity Rating Price - Low to High Price - High to Low Running Costs - Low t…" at bounding box center [1026, 248] width 214 height 36
select select "Running Costs"
click at [919, 230] on select "Popularity Rating Price - Low to High Price - High to Low Running Costs - Low t…" at bounding box center [1026, 248] width 214 height 36
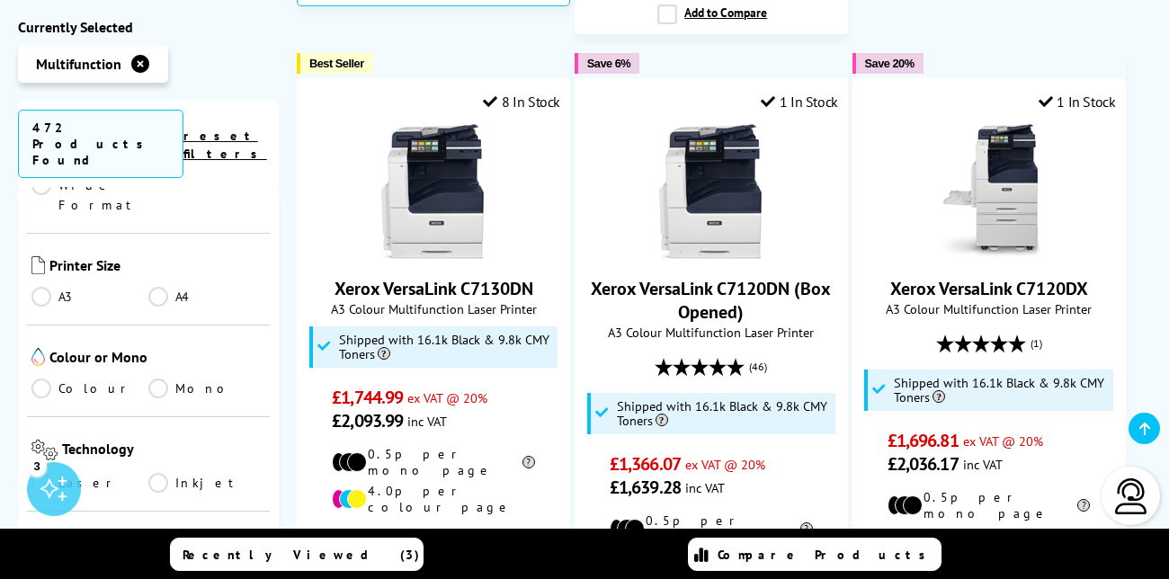
scroll to position [403, 0]
click at [40, 375] on link "Colour" at bounding box center [89, 385] width 117 height 20
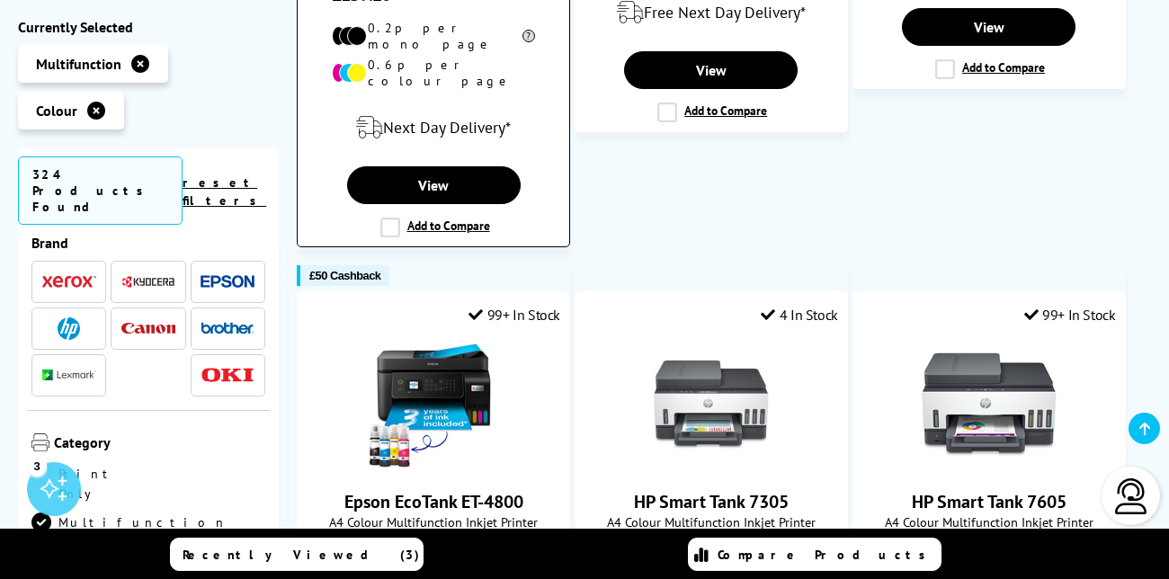
scroll to position [1844, 0]
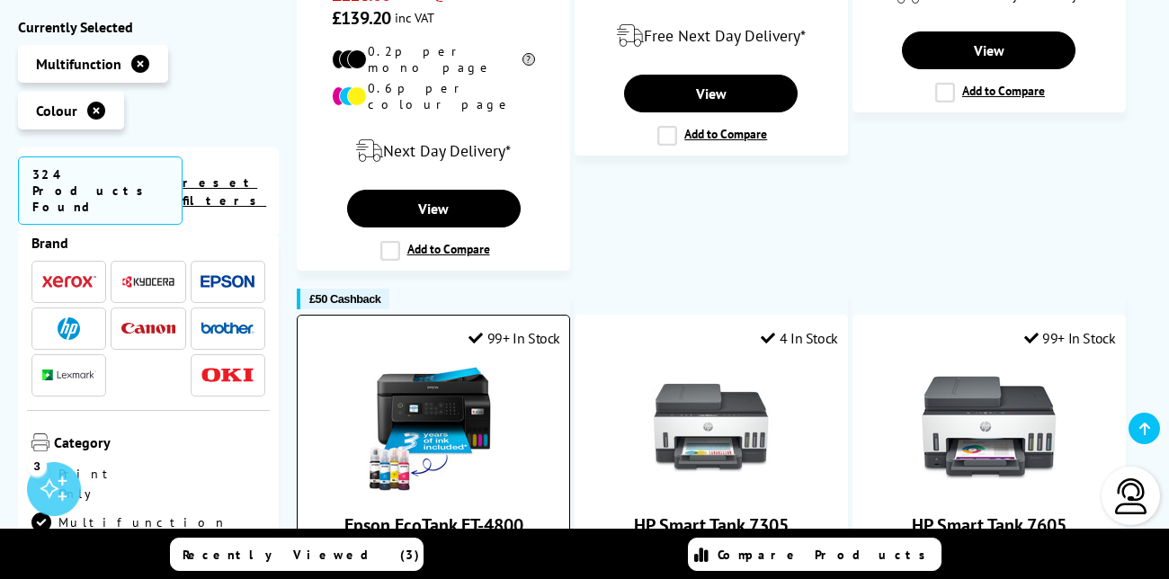
click at [488, 513] on link "Epson EcoTank ET-4800" at bounding box center [433, 524] width 179 height 23
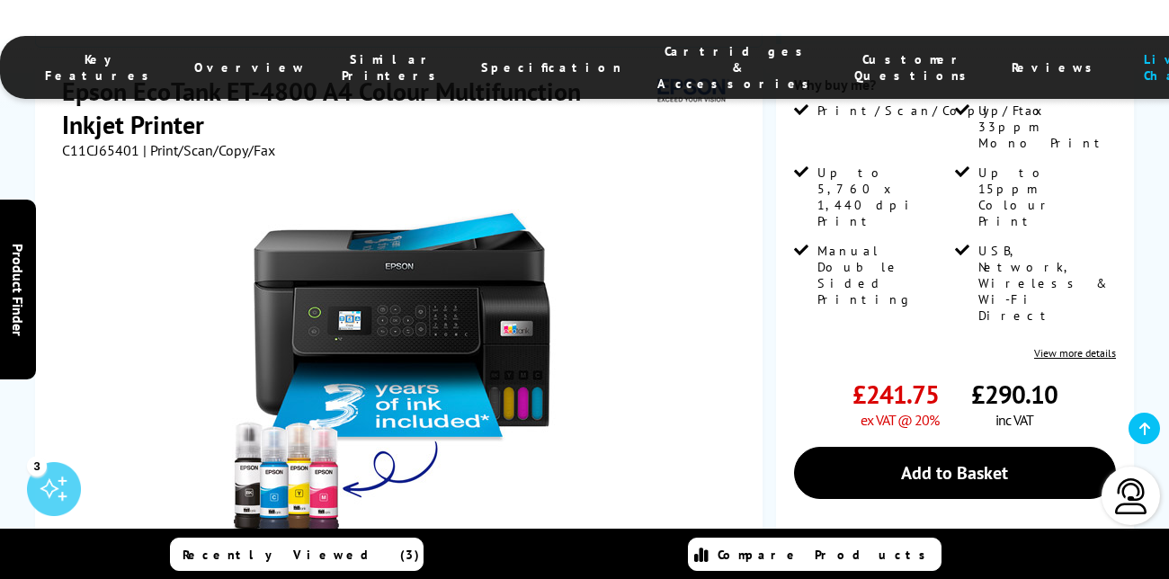
scroll to position [466, 0]
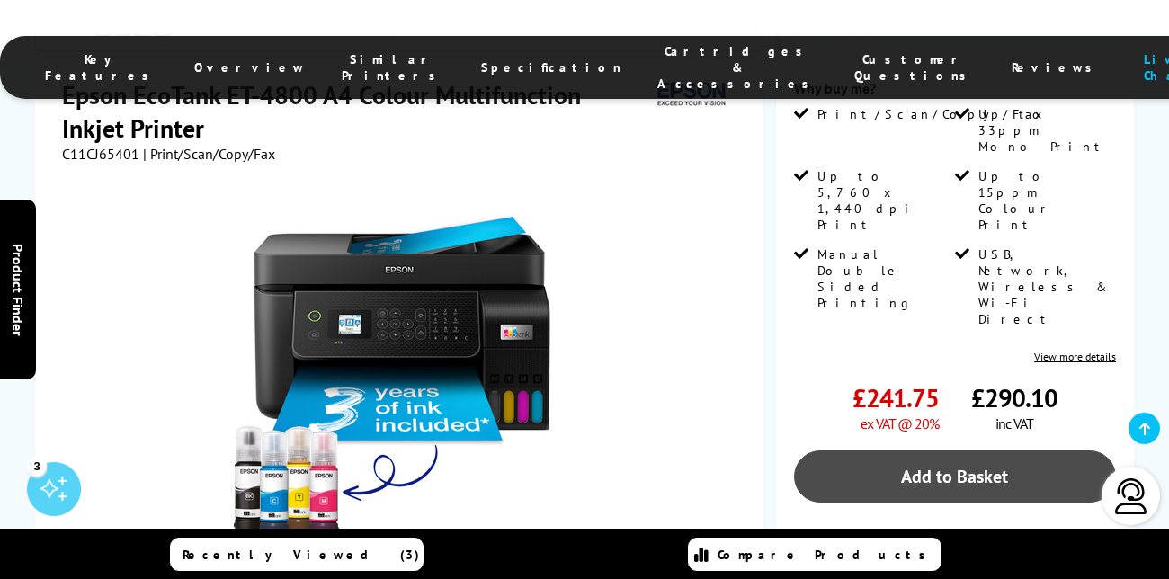
click at [955, 450] on link "Add to Basket" at bounding box center [955, 476] width 322 height 52
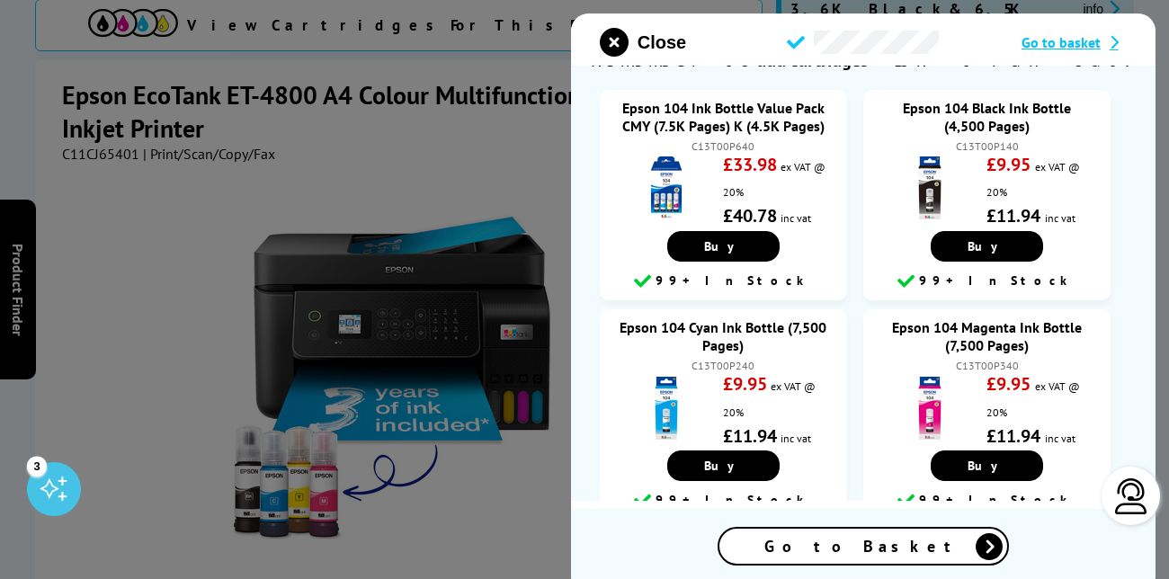
scroll to position [30, 0]
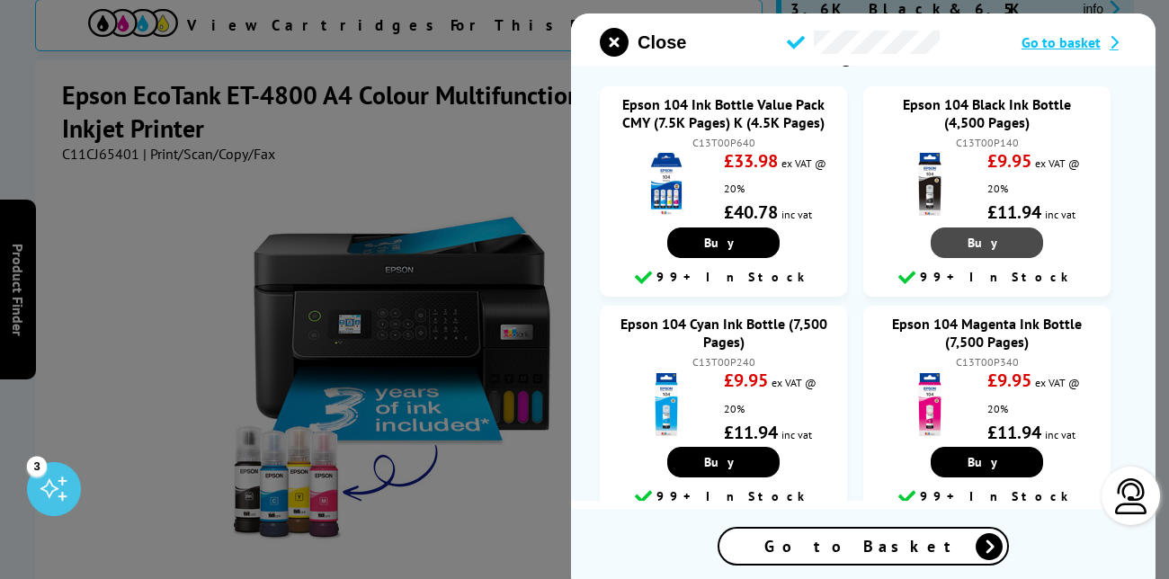
click at [993, 251] on span "Buy" at bounding box center [986, 243] width 39 height 16
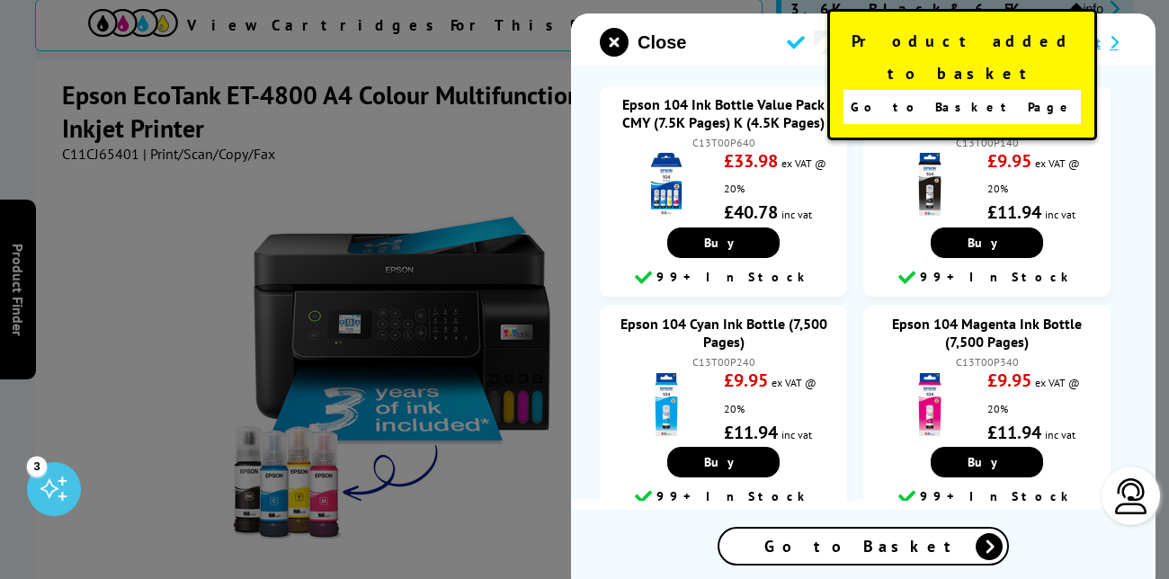
click at [984, 94] on span "Go to Basket Page" at bounding box center [962, 106] width 224 height 25
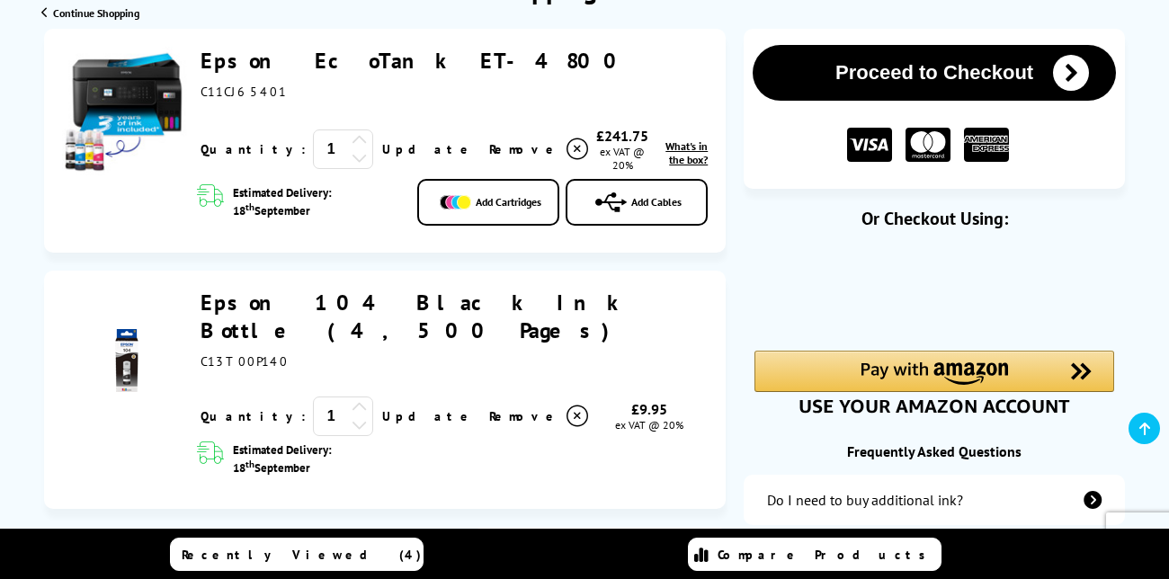
scroll to position [249, 0]
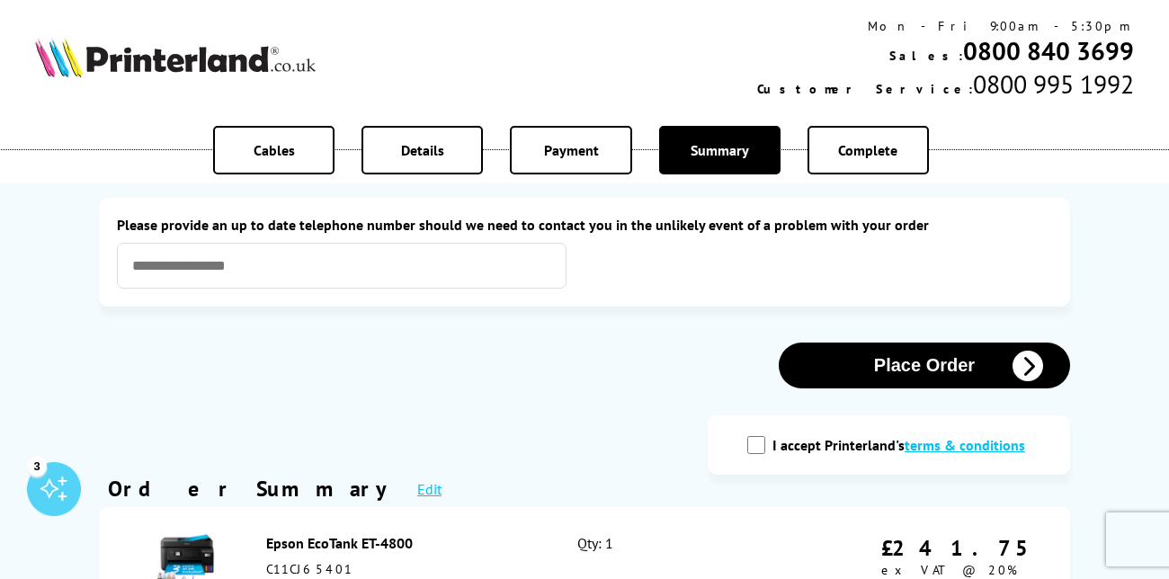
click at [762, 442] on input "I accept Printerland's terms & conditions" at bounding box center [756, 445] width 18 height 18
checkbox input "true"
click at [943, 366] on button "Place Order" at bounding box center [924, 366] width 291 height 46
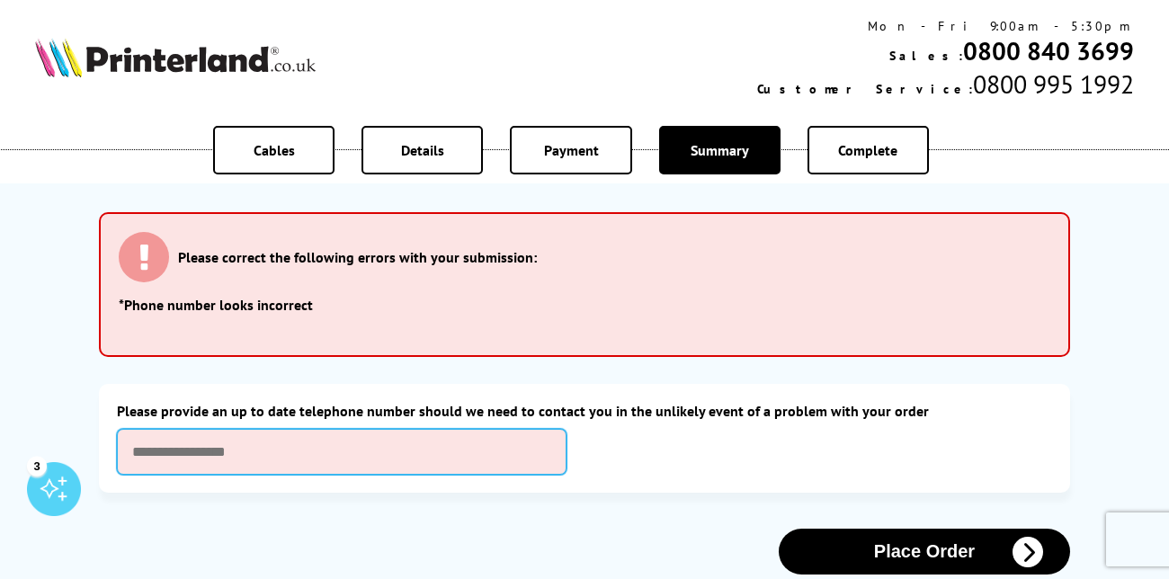
click at [299, 443] on input "text" at bounding box center [341, 452] width 449 height 46
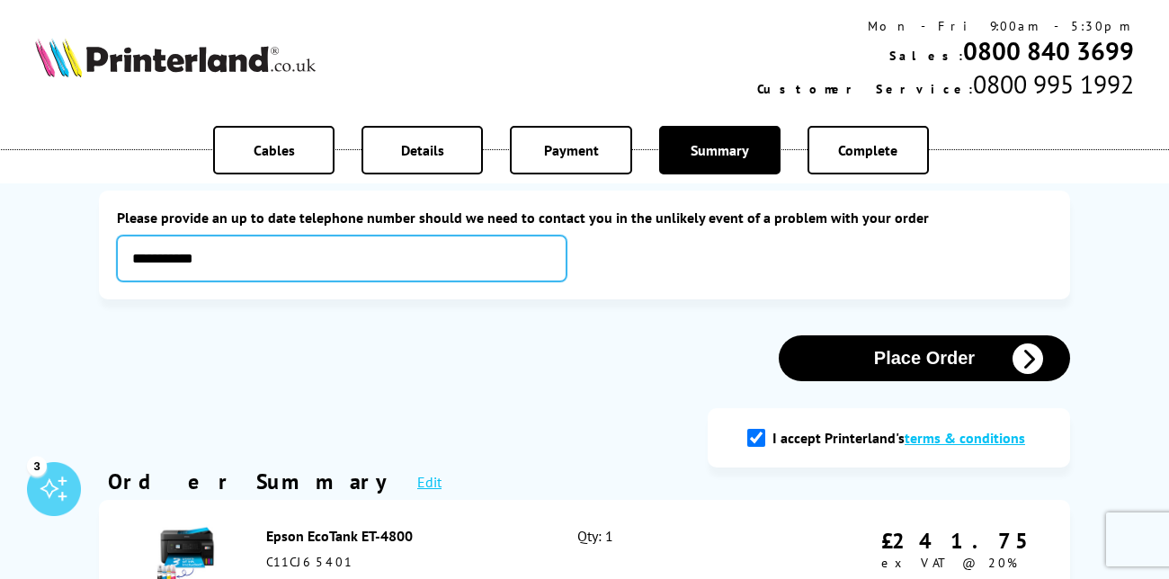
scroll to position [278, 0]
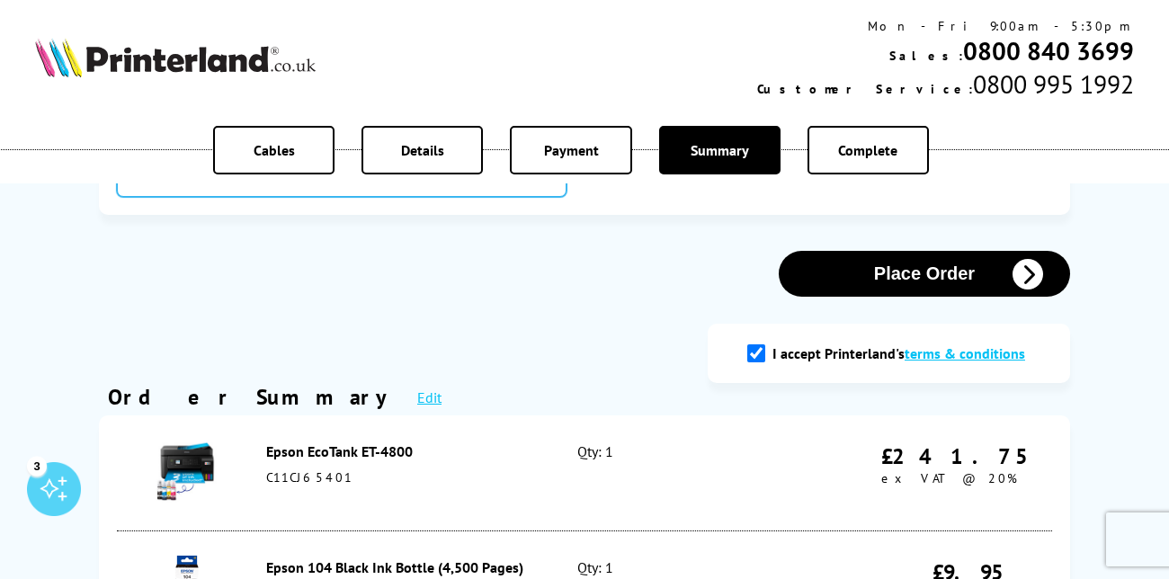
type input "**********"
click at [884, 295] on button "Place Order" at bounding box center [924, 274] width 291 height 46
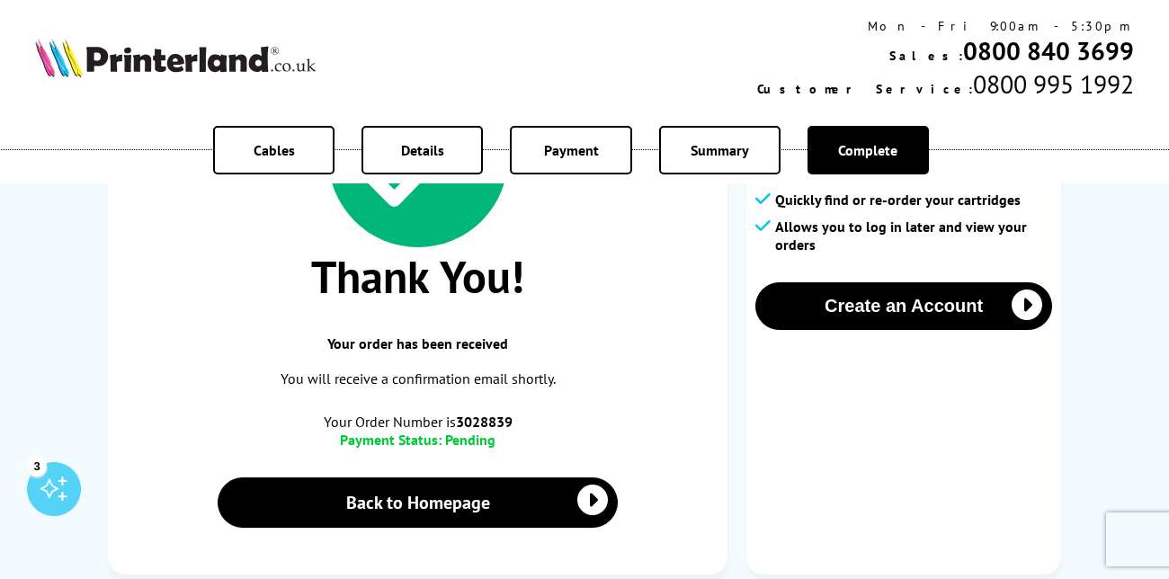
scroll to position [350, 0]
